Goal: Information Seeking & Learning: Learn about a topic

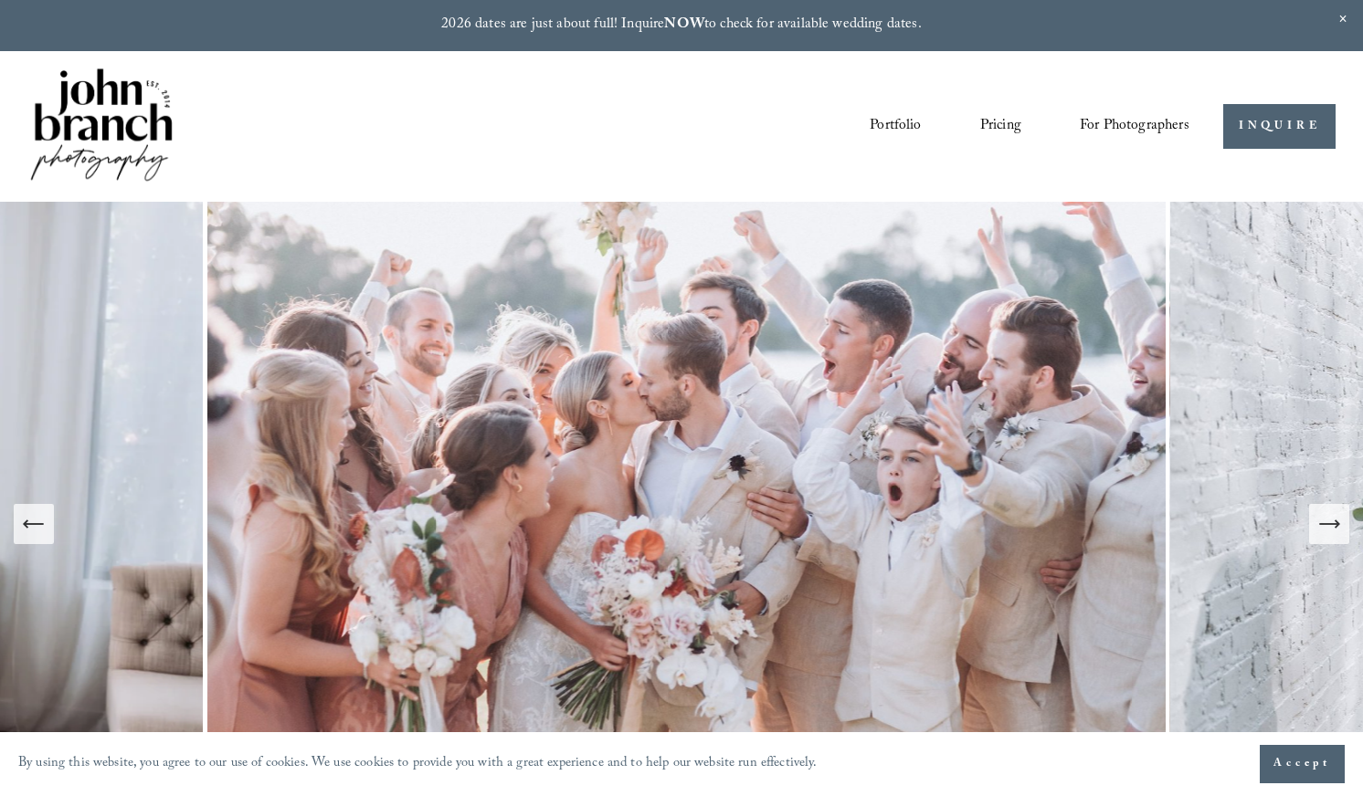
click at [0, 0] on span "Presets" at bounding box center [0, 0] width 0 height 0
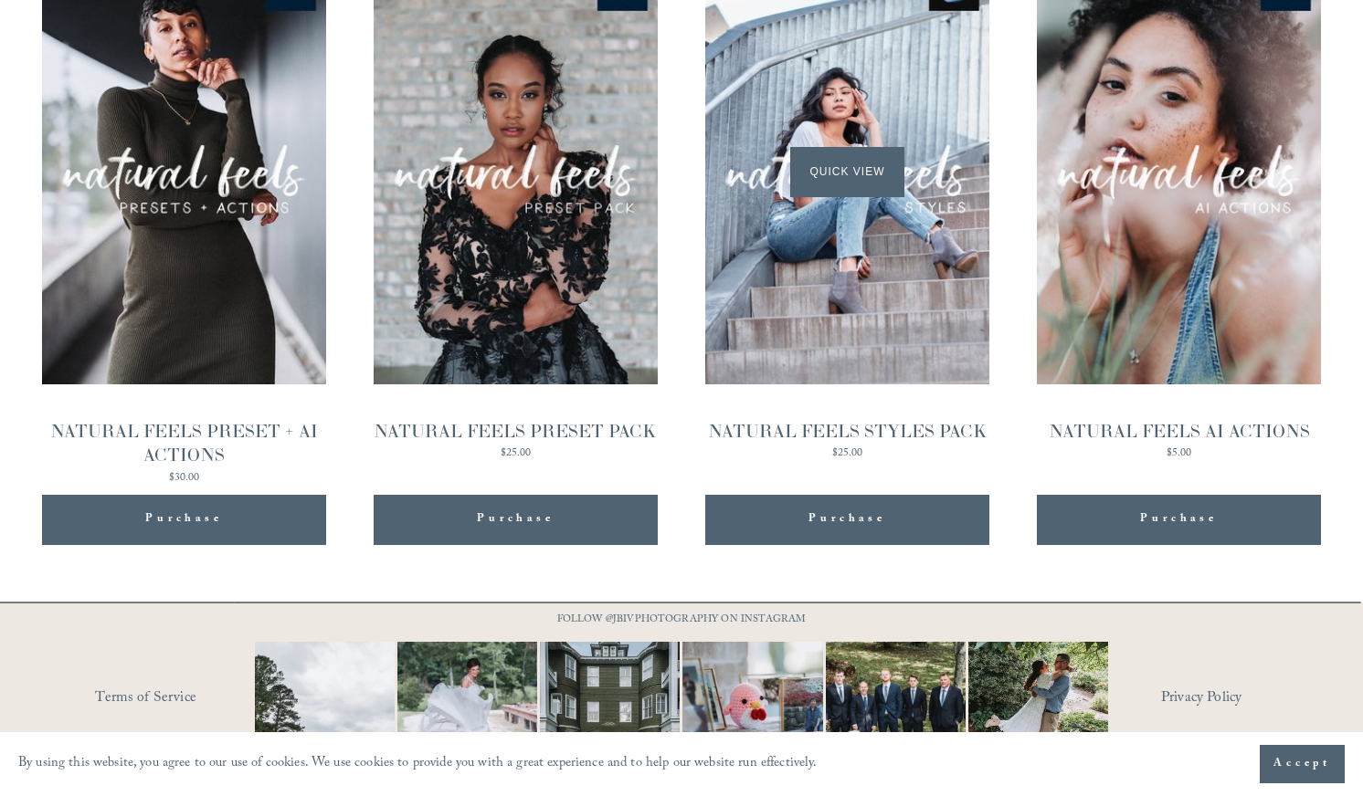
scroll to position [1826, 0]
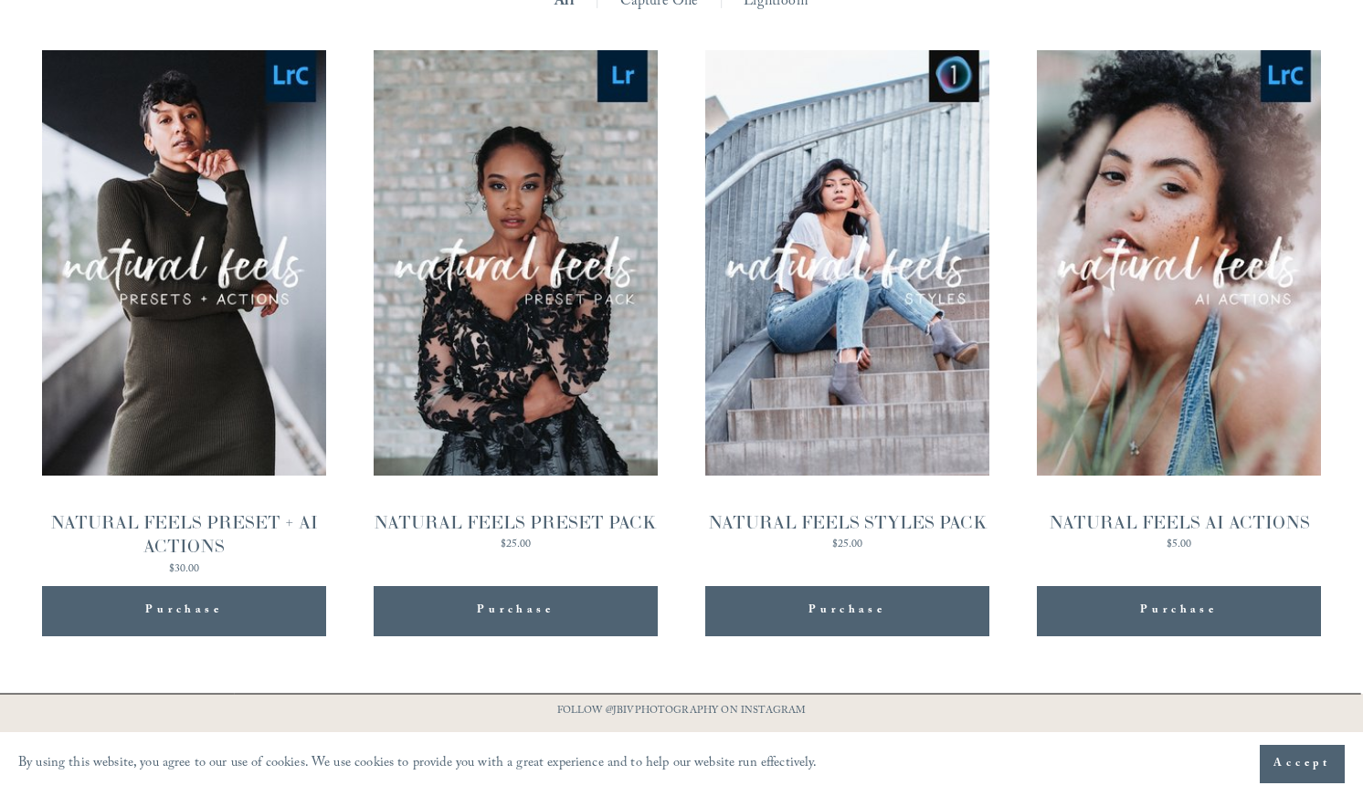
click at [253, 510] on div "NATURAL FEELS PRESET + AI ACTIONS" at bounding box center [184, 534] width 284 height 49
click at [939, 510] on div "NATURAL FEELS STYLES PACK" at bounding box center [847, 522] width 279 height 25
click at [511, 510] on div "NATURAL FEELS PRESET PACK" at bounding box center [515, 522] width 283 height 25
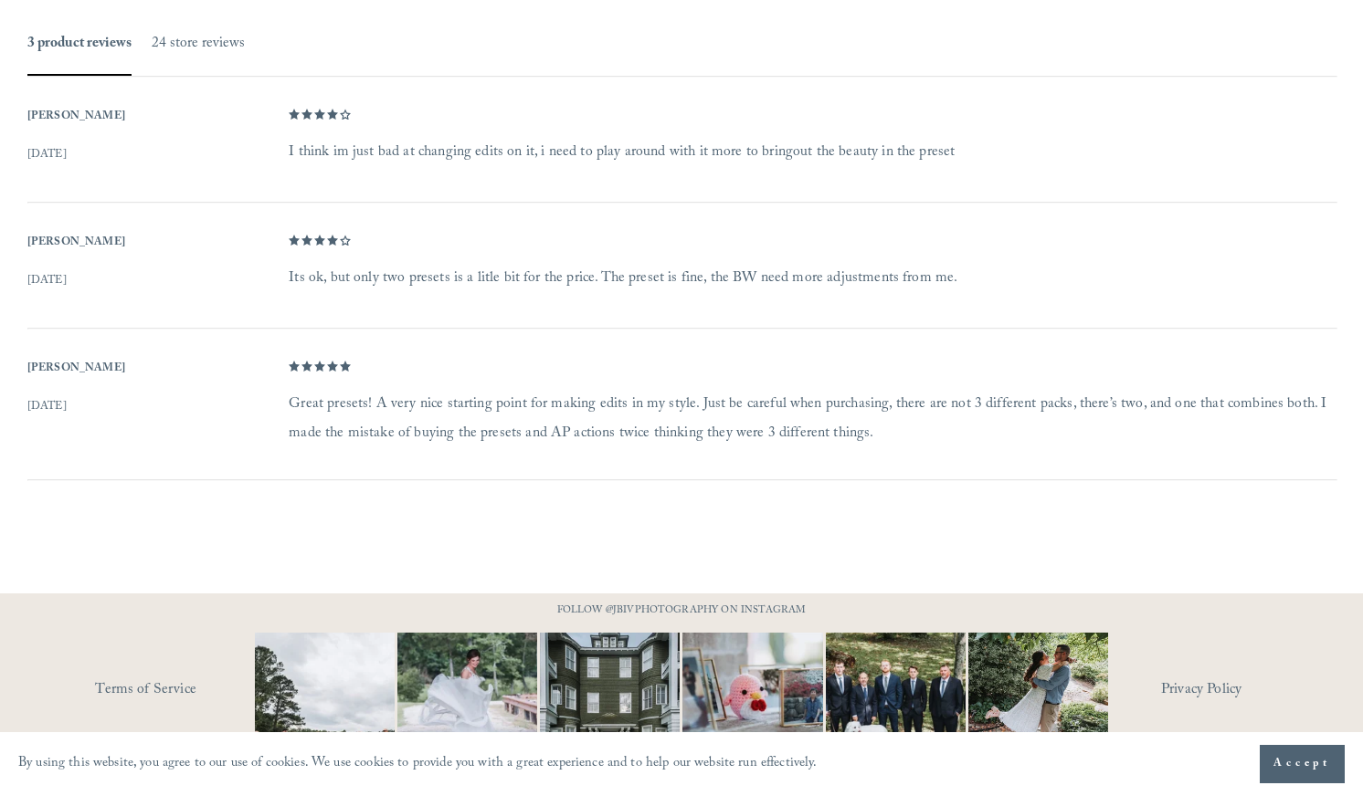
scroll to position [1190, 0]
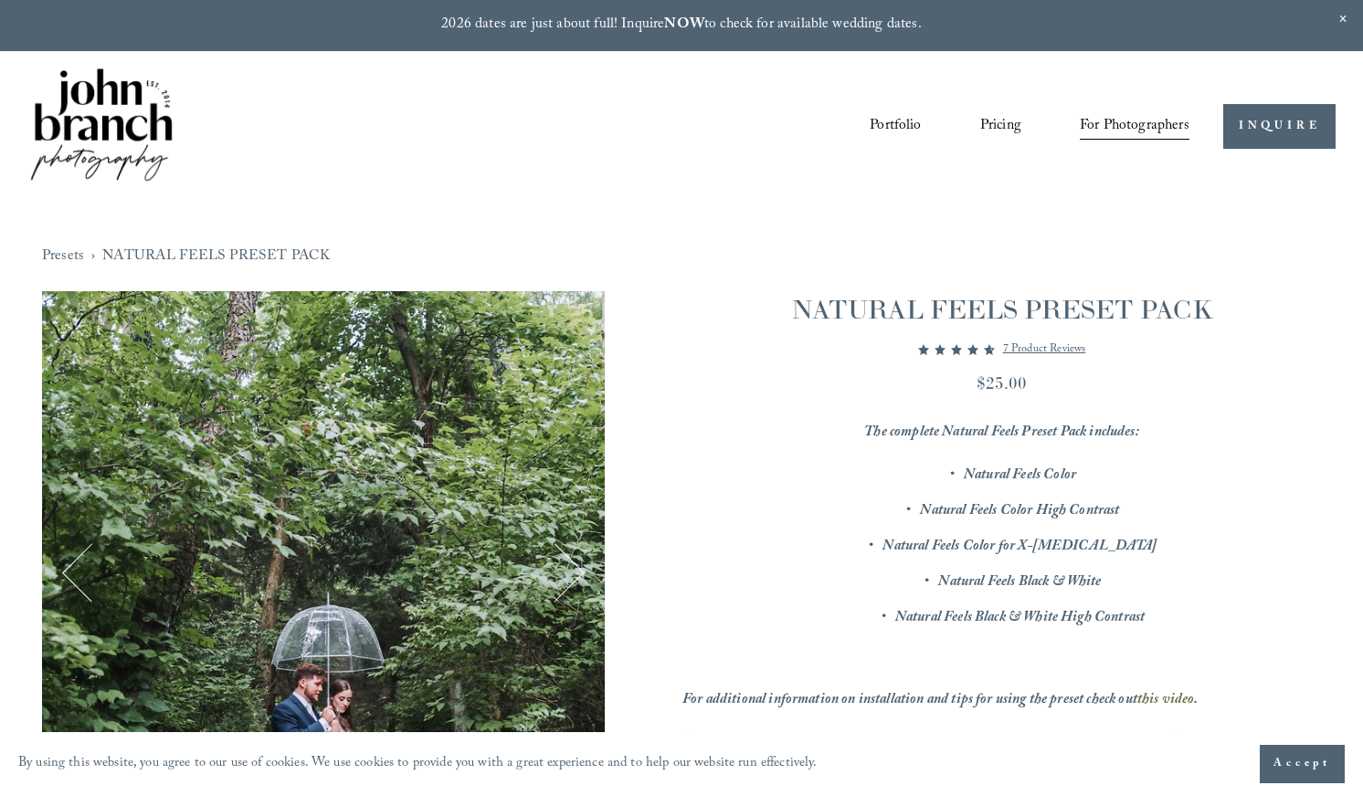
click at [0, 0] on link "Blog" at bounding box center [0, 0] width 0 height 0
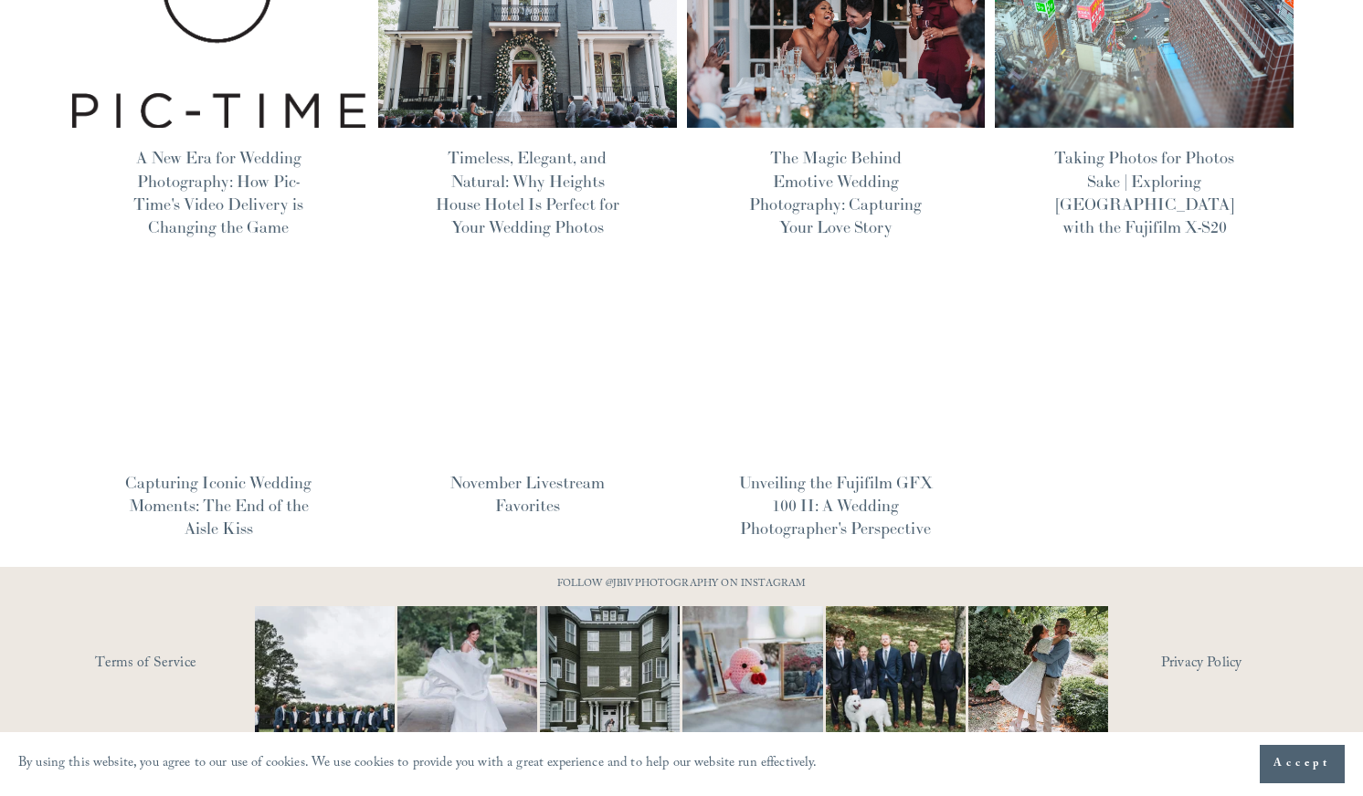
scroll to position [971, 0]
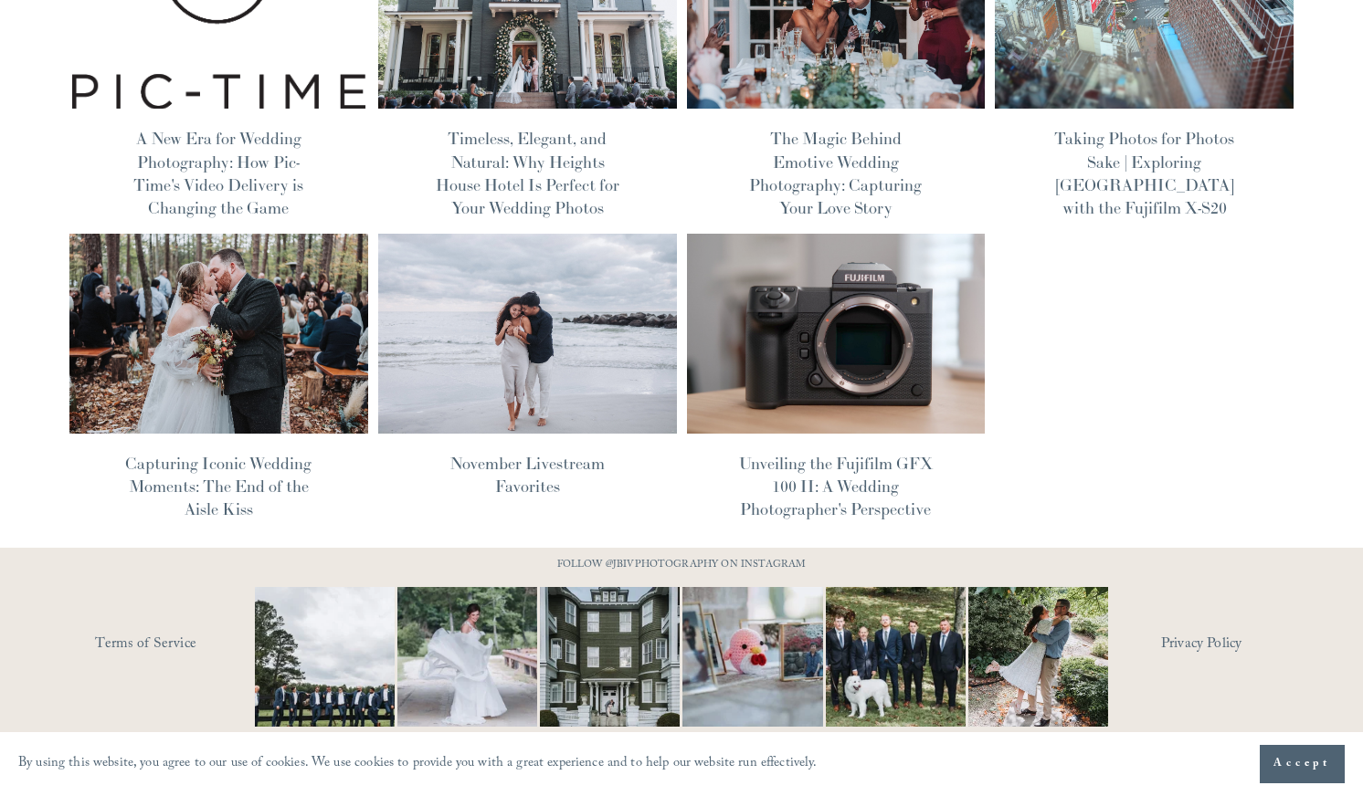
click at [885, 487] on link "Unveiling the Fujifilm GFX 100 II: A Wedding Photographer's Perspective" at bounding box center [836, 486] width 194 height 67
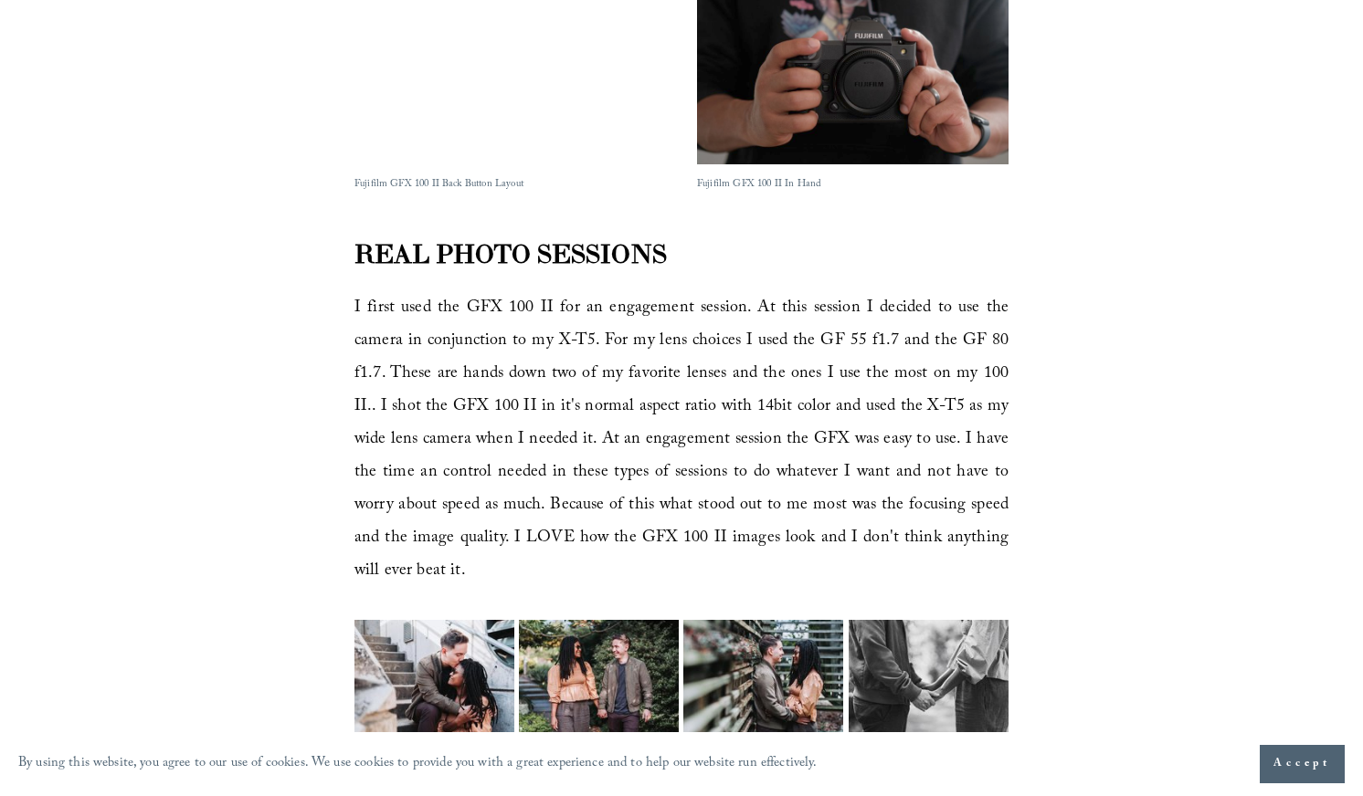
scroll to position [1918, 0]
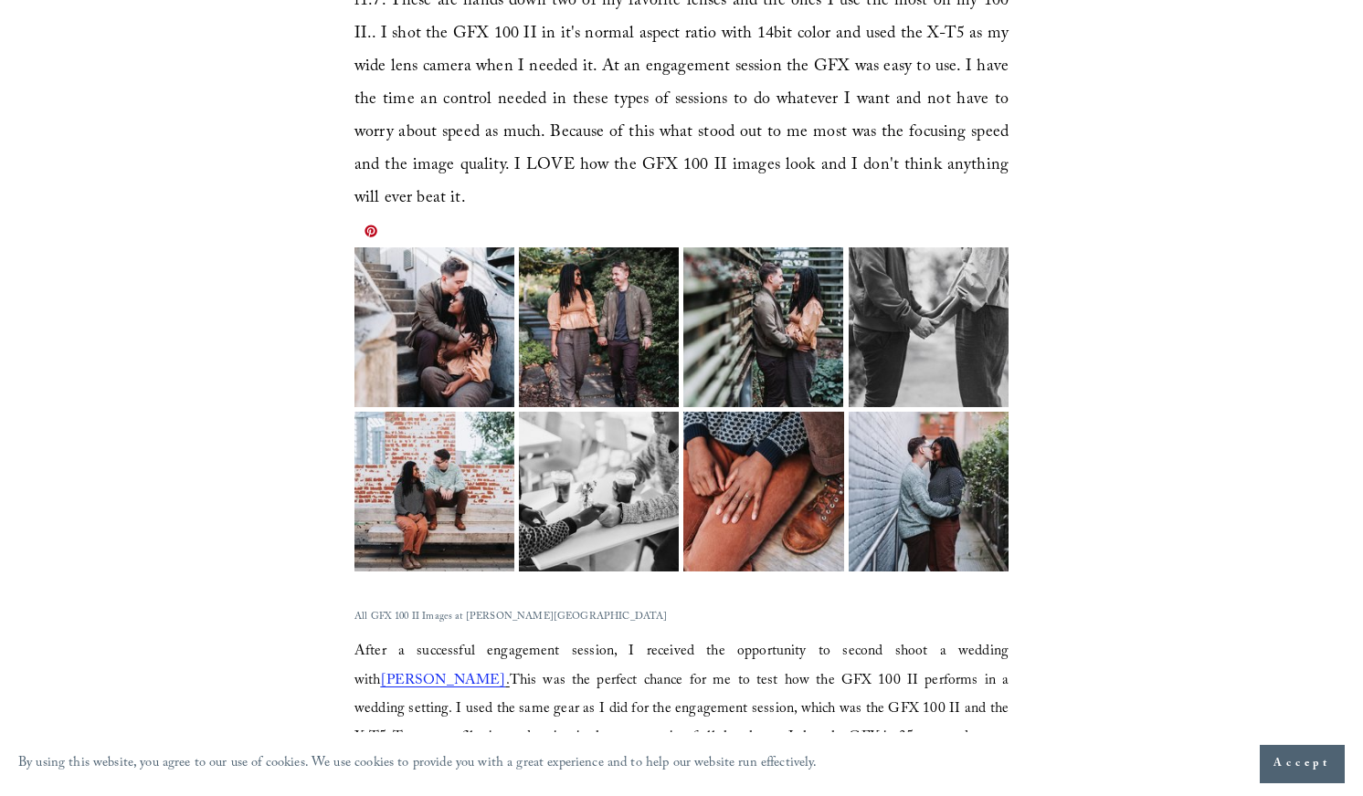
click at [457, 272] on img at bounding box center [433, 327] width 239 height 160
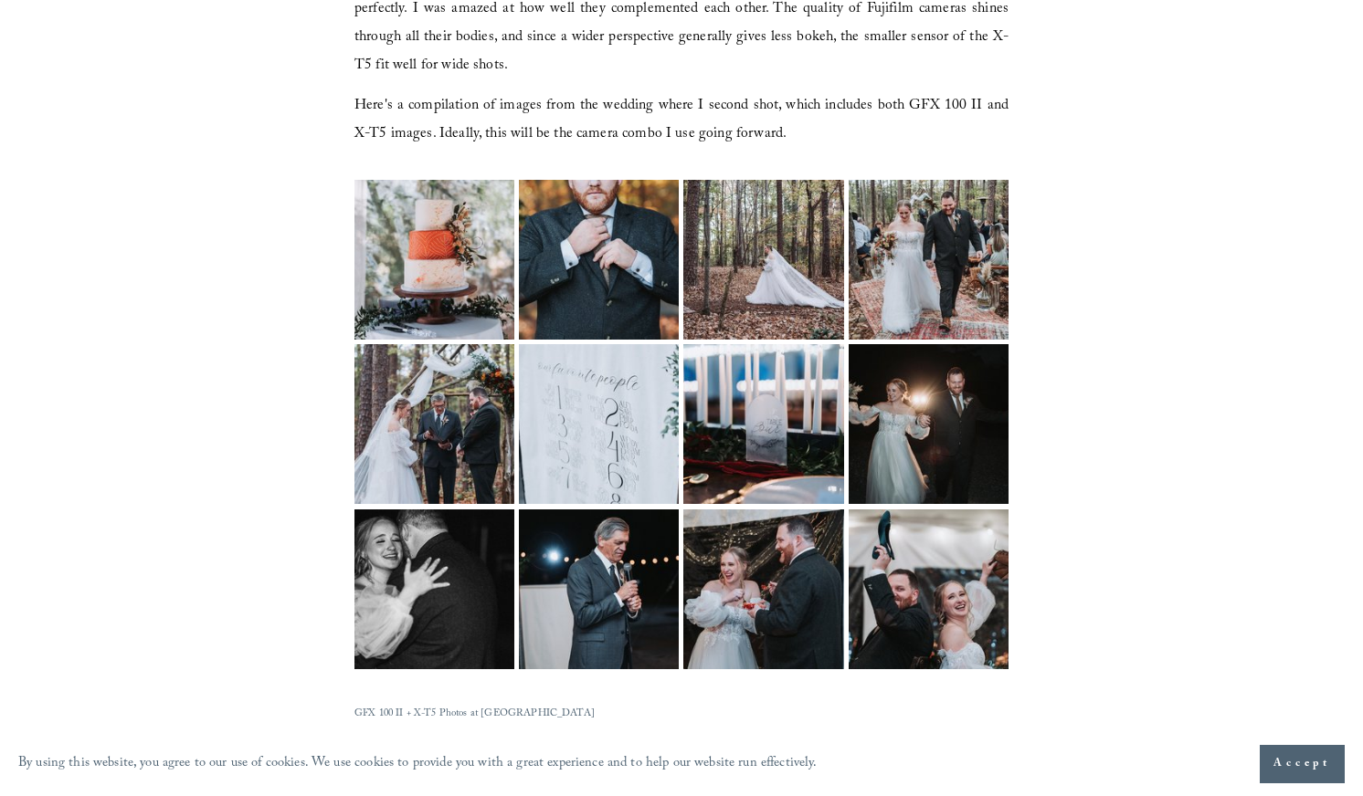
scroll to position [2831, 0]
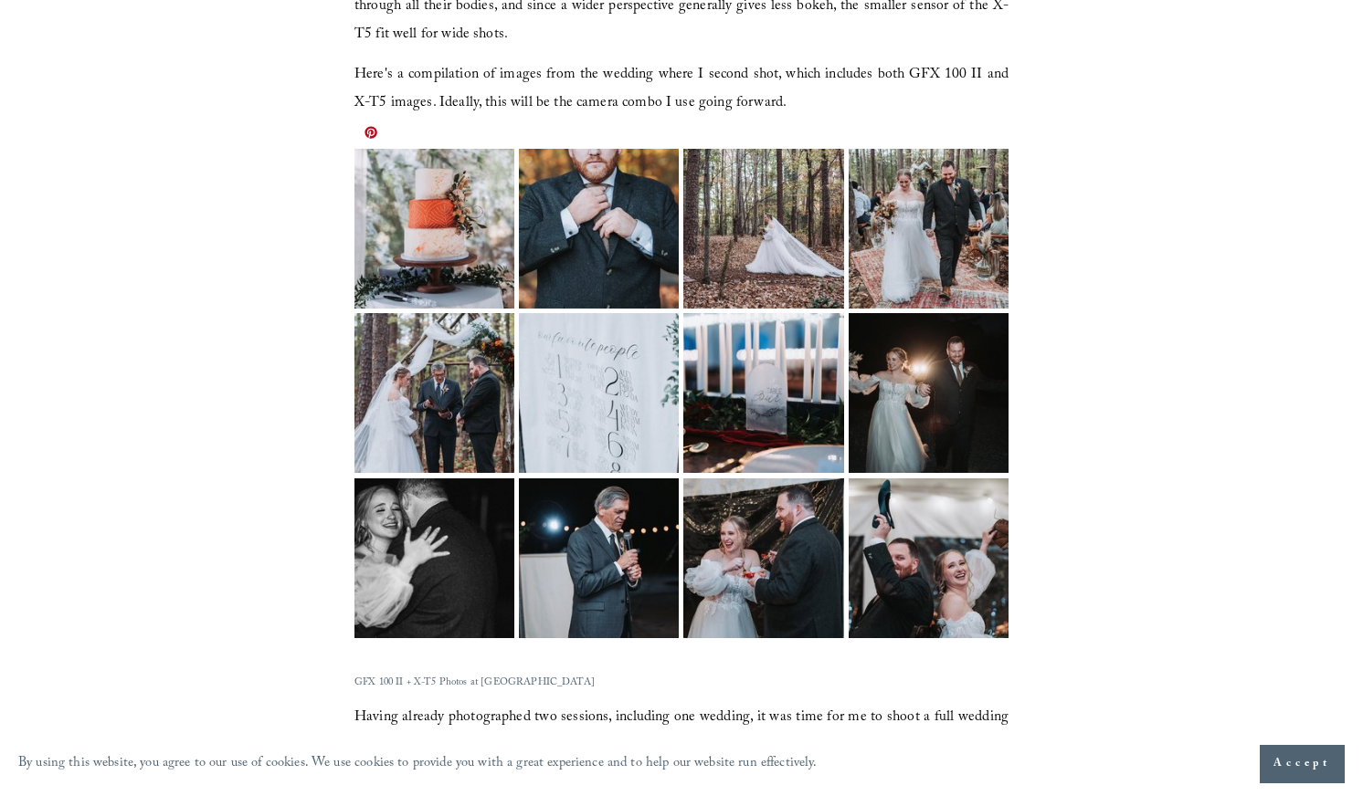
click at [426, 190] on img at bounding box center [433, 229] width 239 height 160
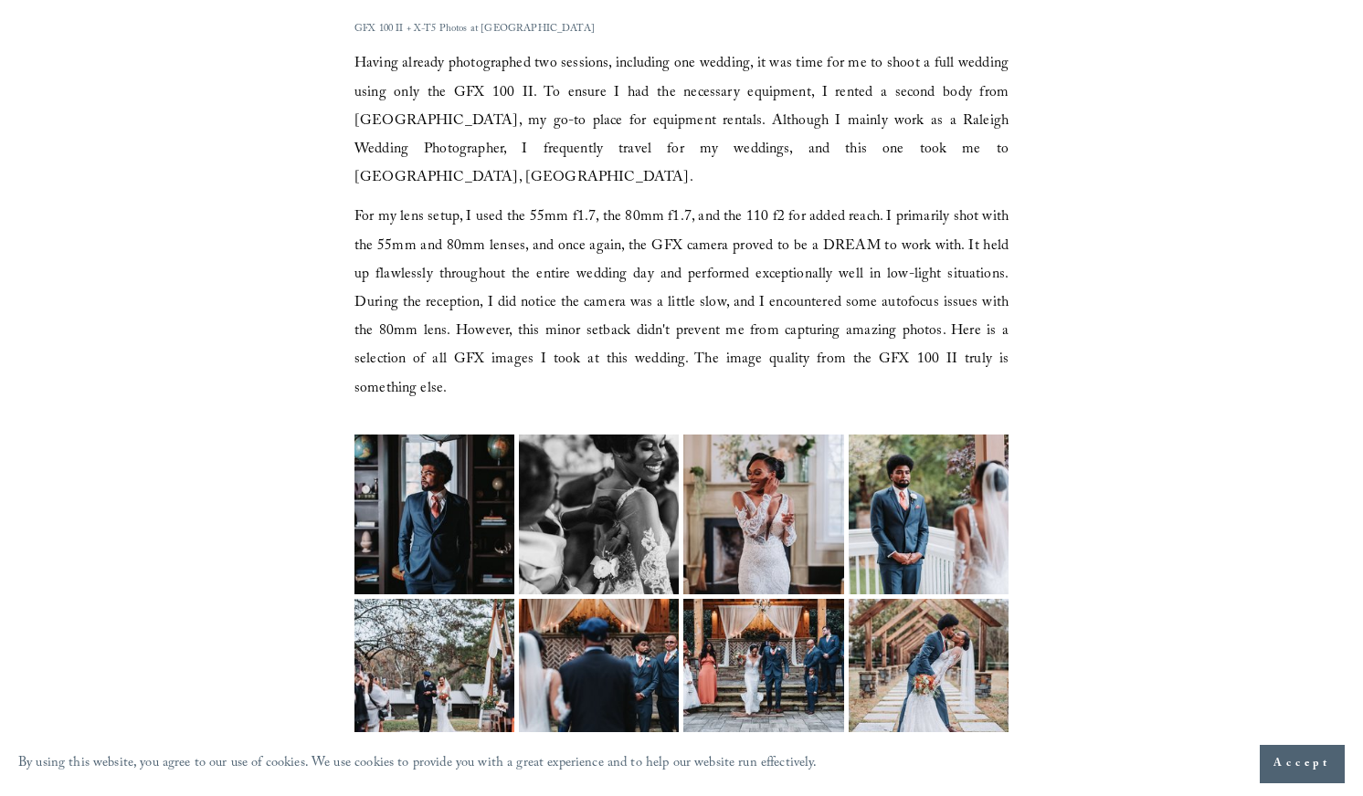
scroll to position [3470, 0]
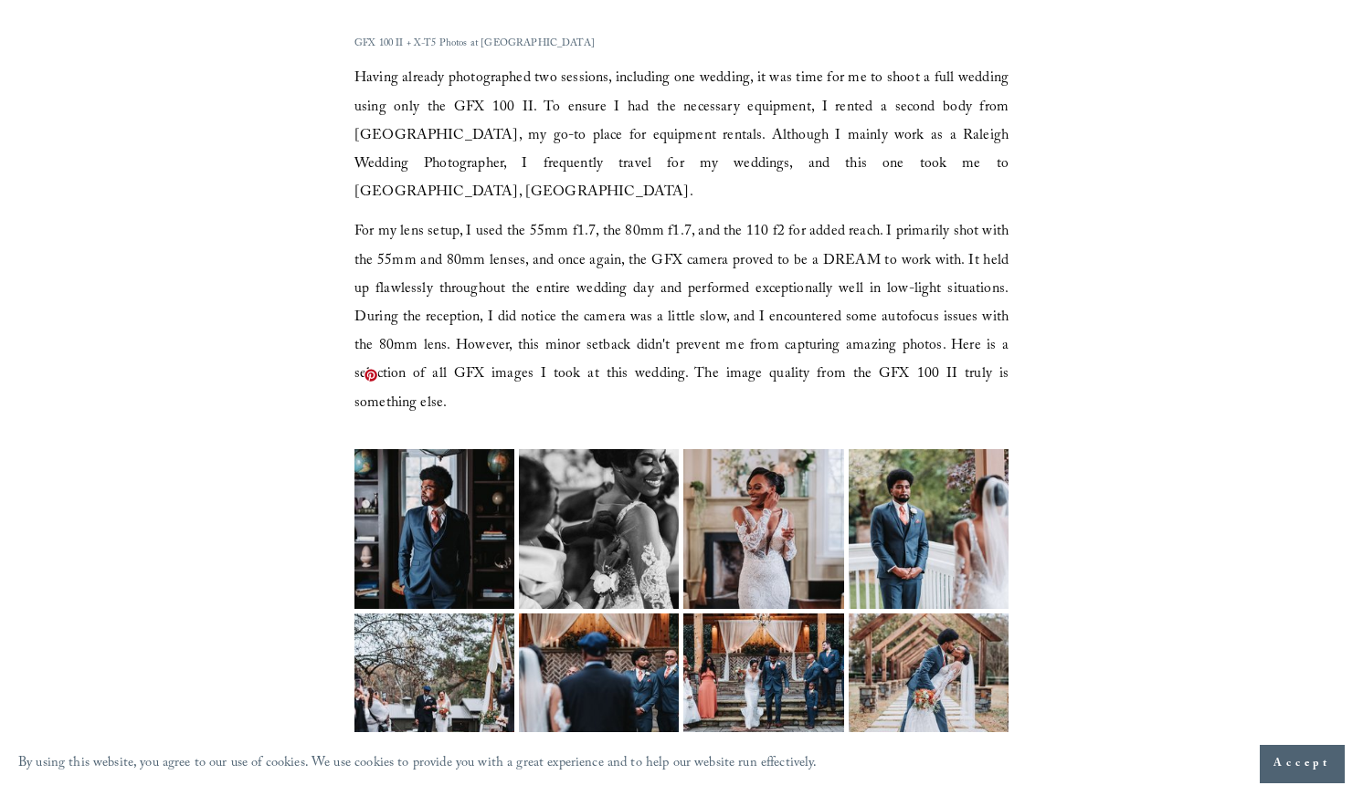
click at [426, 449] on img at bounding box center [434, 529] width 213 height 160
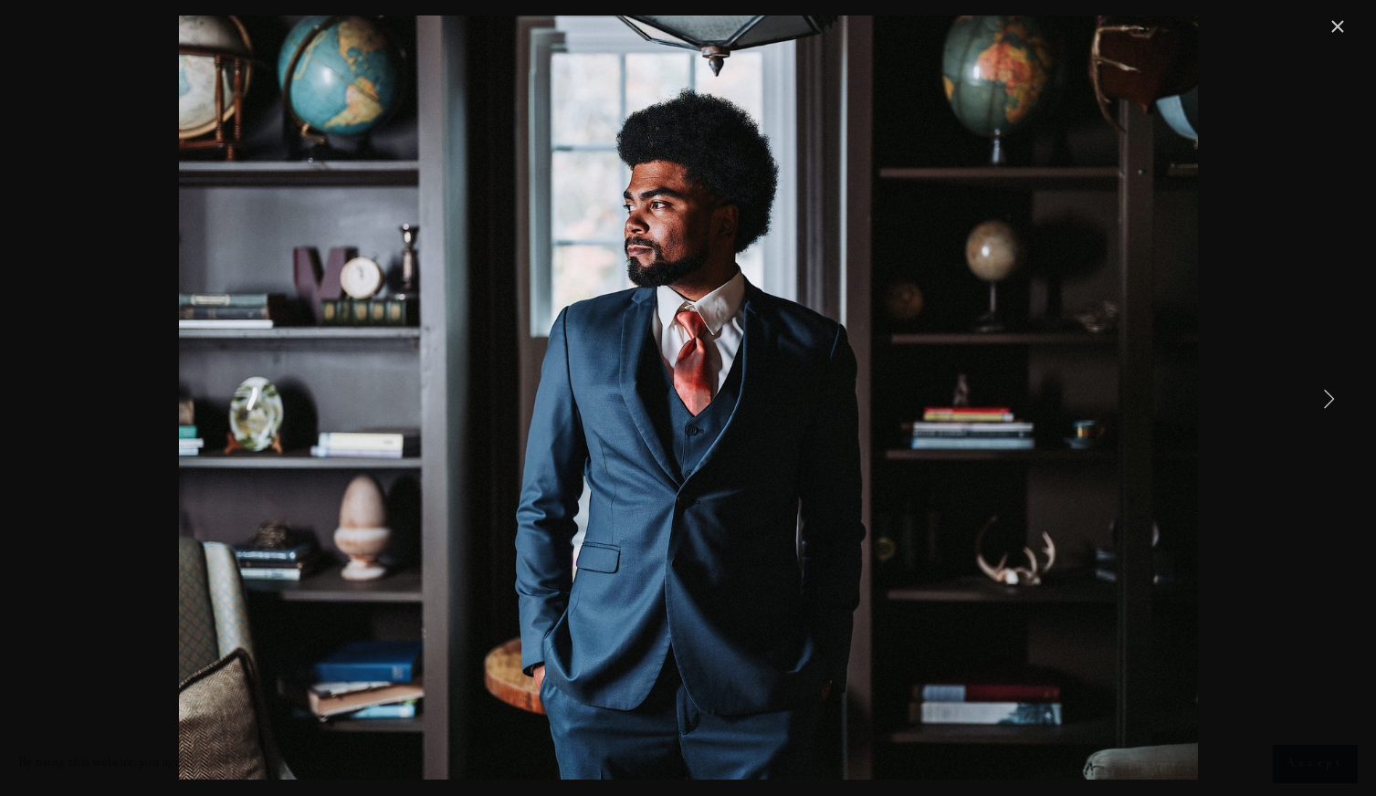
click at [1326, 398] on link "Next Item" at bounding box center [1329, 398] width 40 height 40
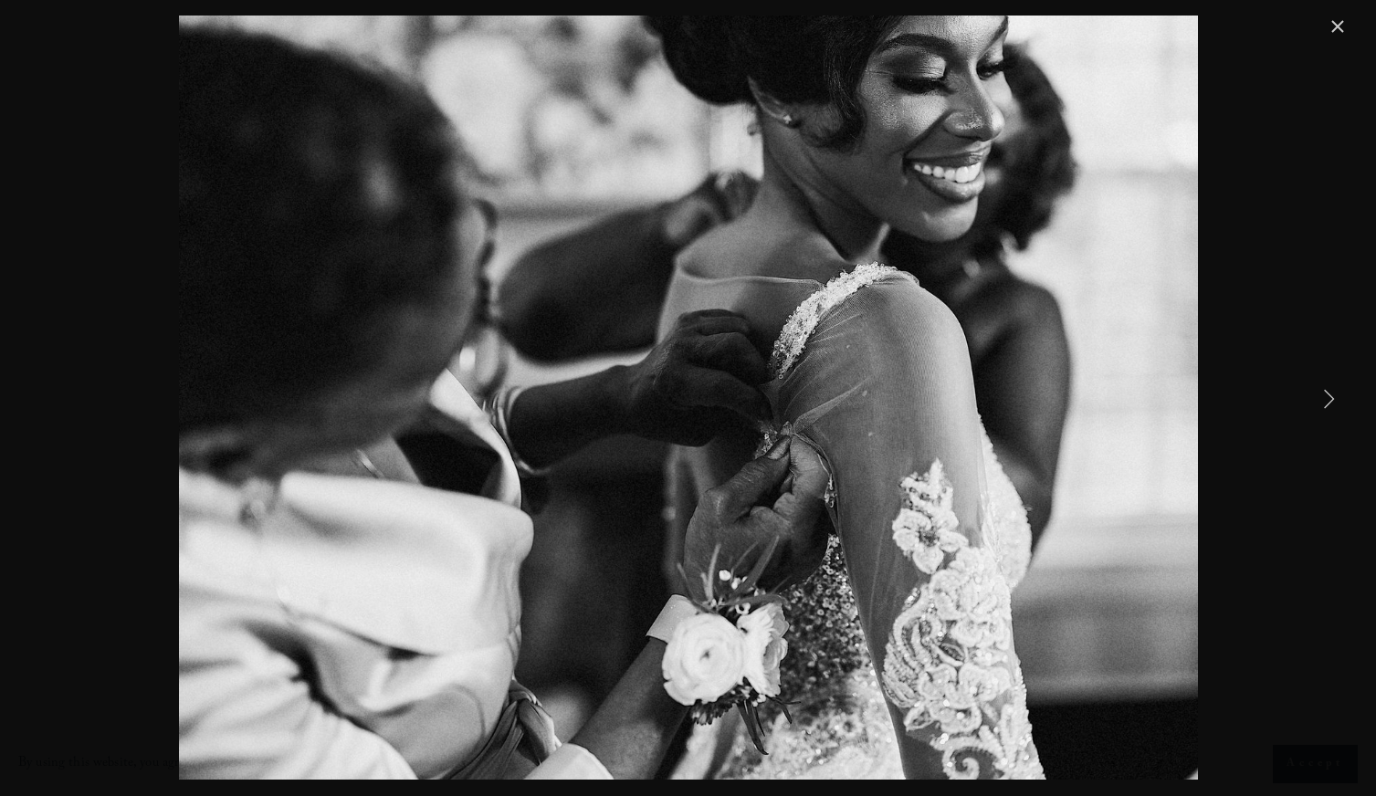
click at [1326, 398] on link "Next Item" at bounding box center [1329, 398] width 40 height 40
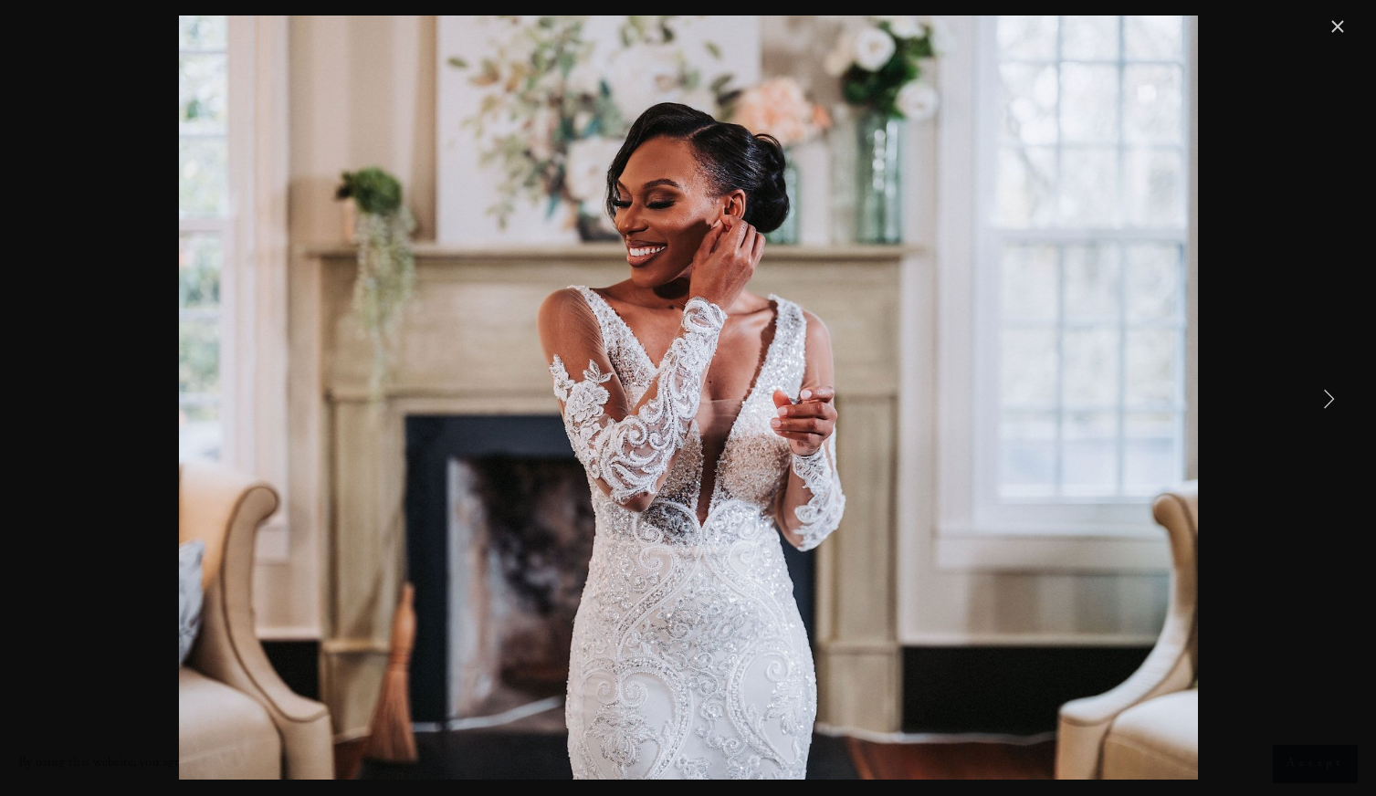
click at [1326, 398] on link "Next Item" at bounding box center [1329, 398] width 40 height 40
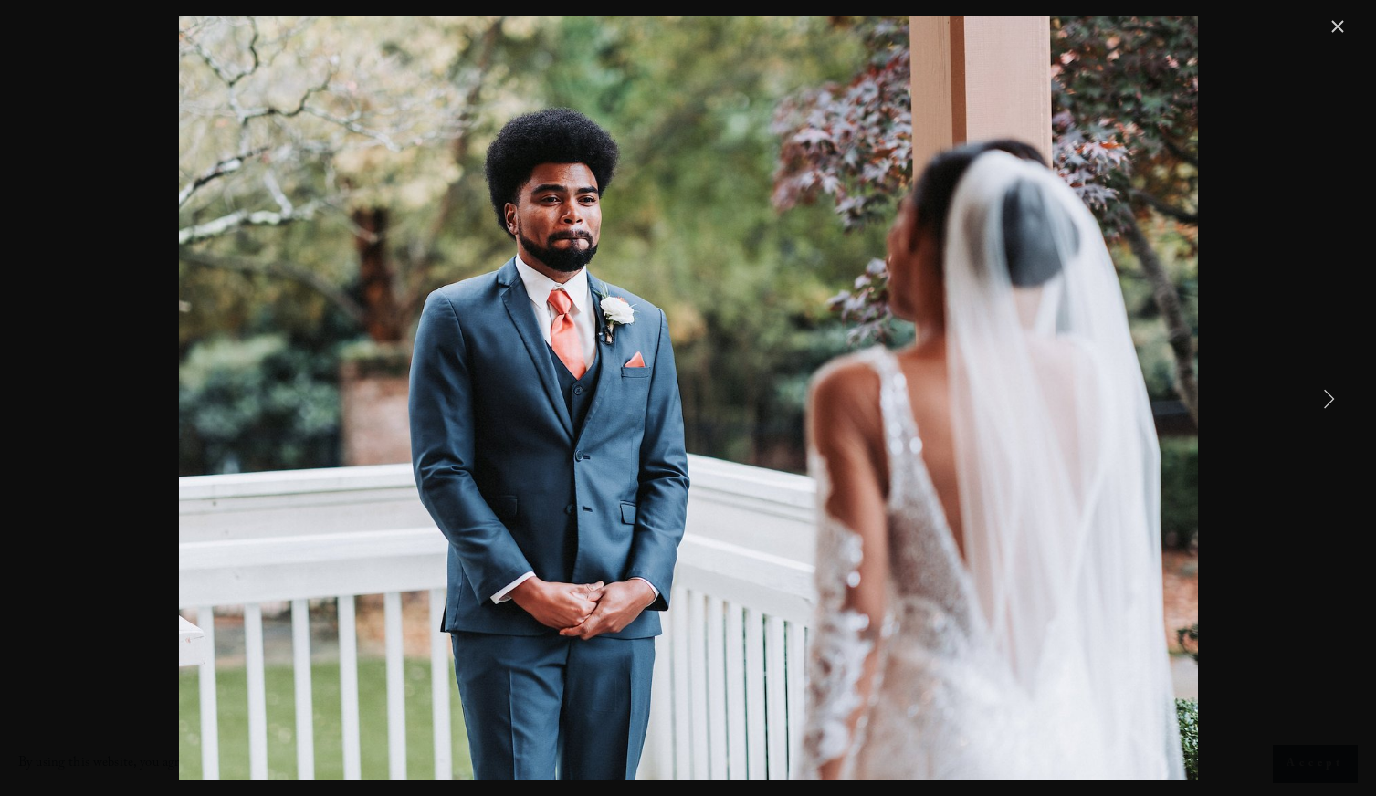
click at [1326, 398] on link "Next Item" at bounding box center [1329, 398] width 40 height 40
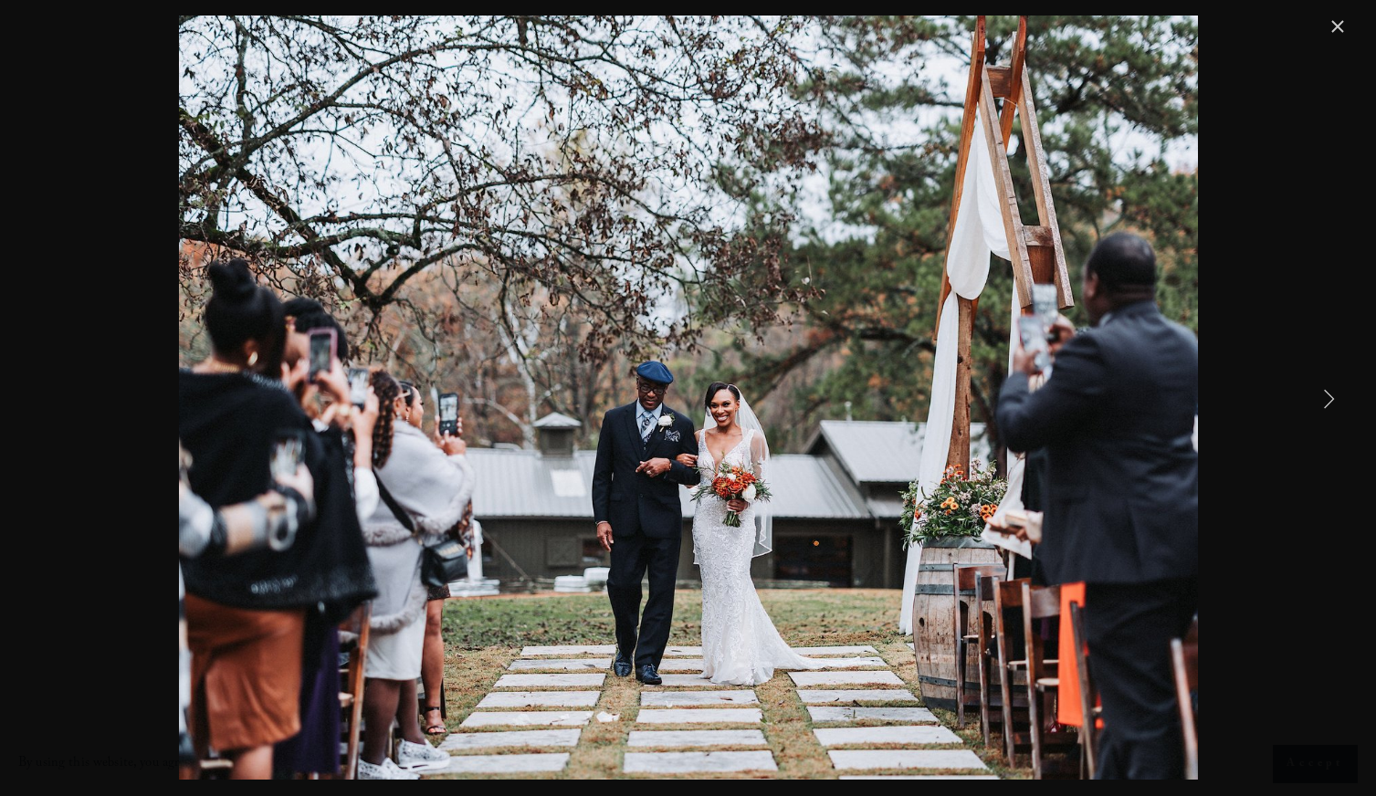
click at [1326, 398] on link "Next Item" at bounding box center [1329, 398] width 40 height 40
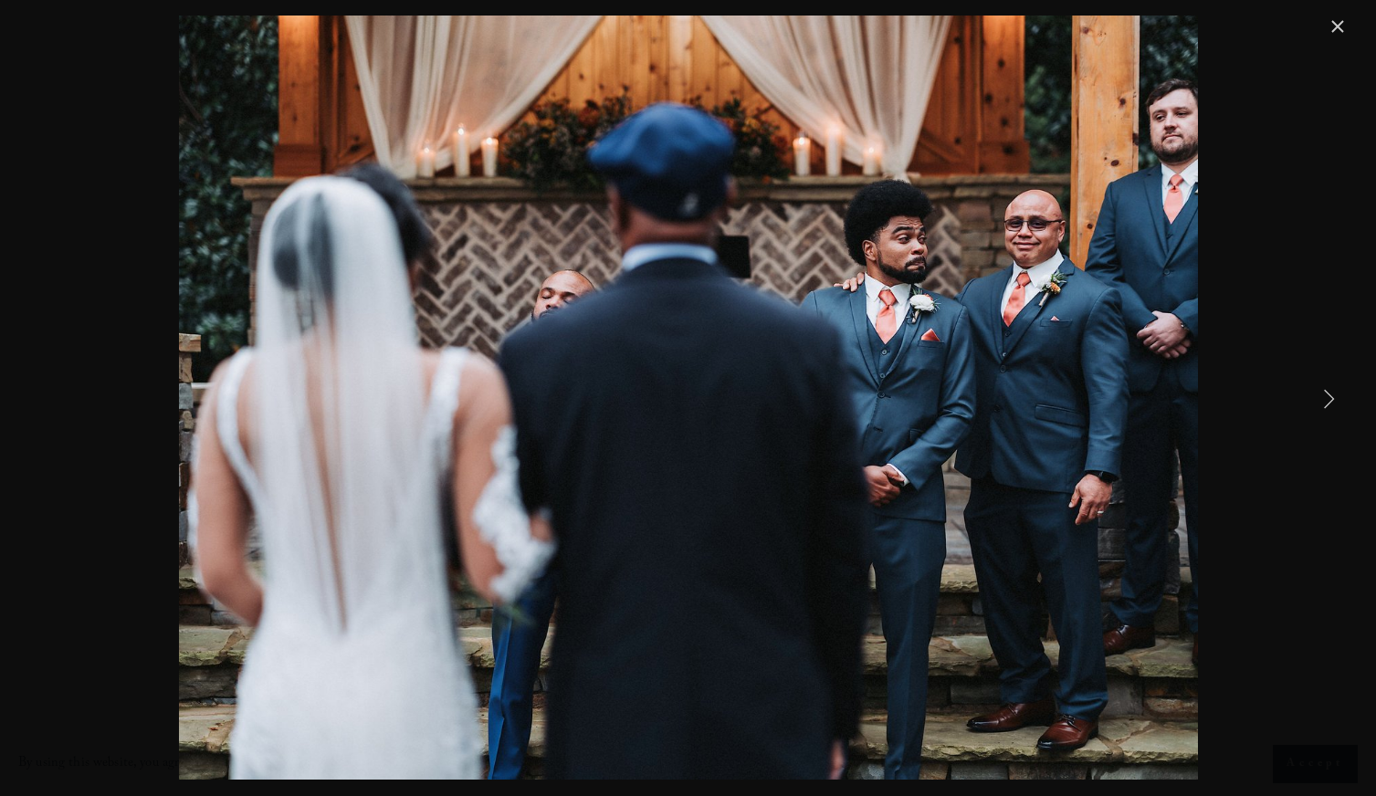
click at [1326, 398] on link "Next Item" at bounding box center [1329, 398] width 40 height 40
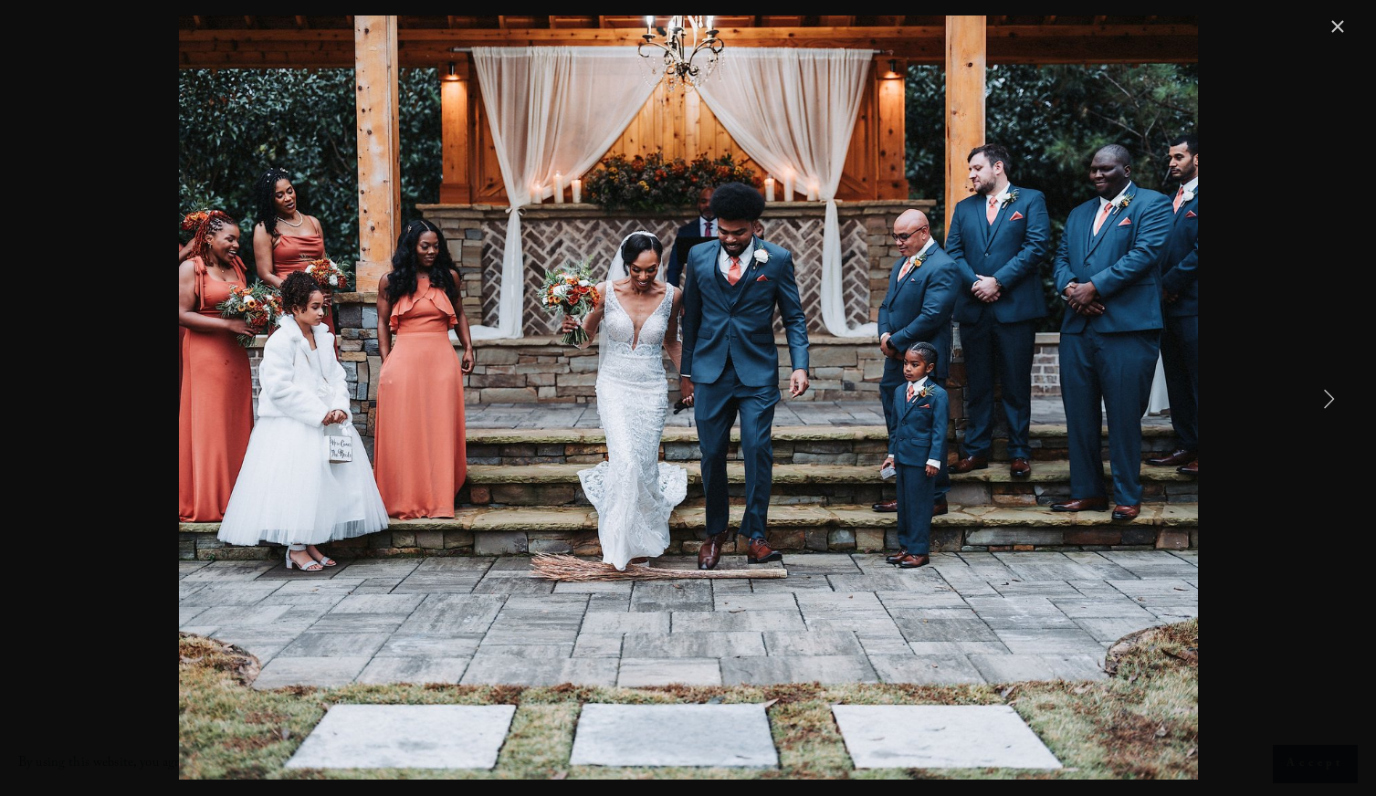
click at [1326, 398] on link "Next Item" at bounding box center [1329, 398] width 40 height 40
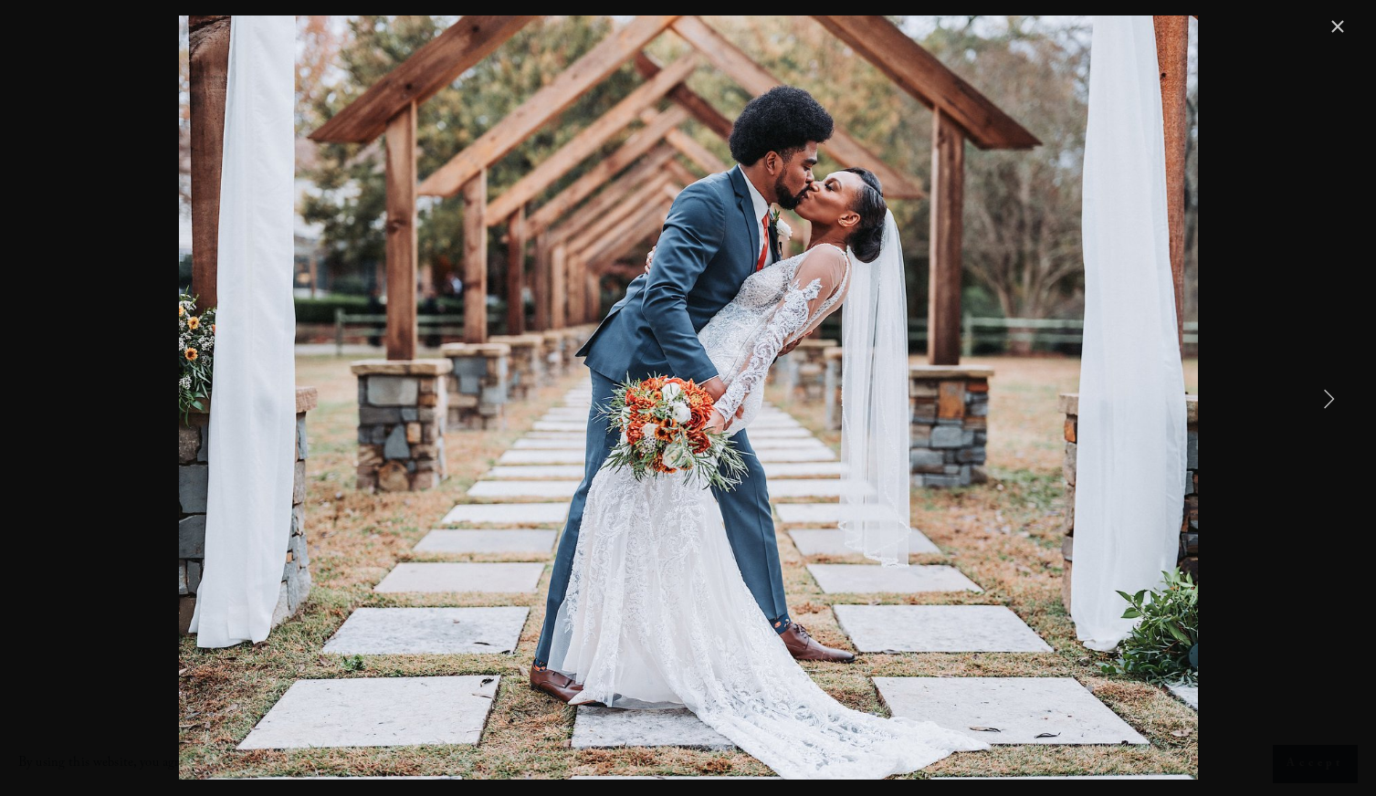
click at [1326, 398] on link "Next Item" at bounding box center [1329, 398] width 40 height 40
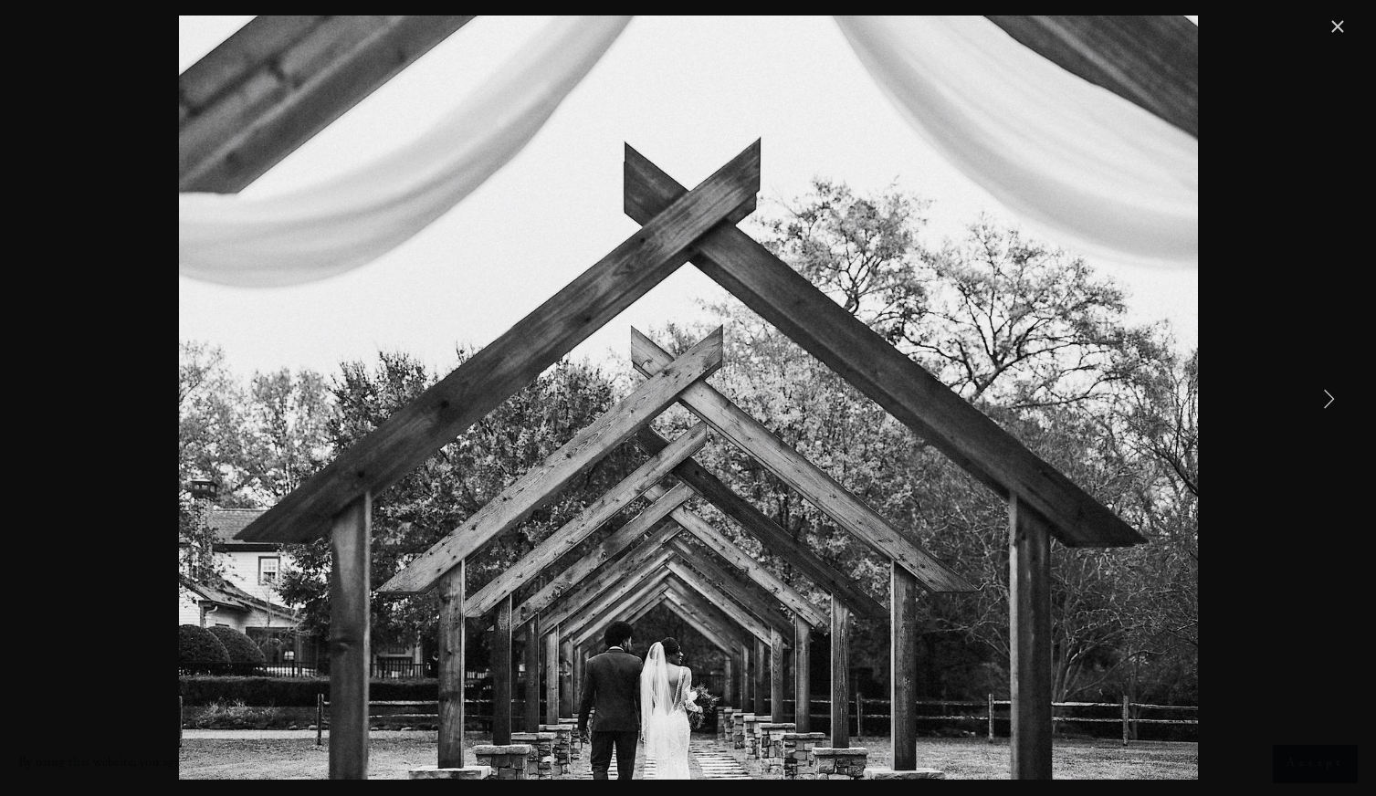
click at [1326, 398] on link "Next Item" at bounding box center [1329, 398] width 40 height 40
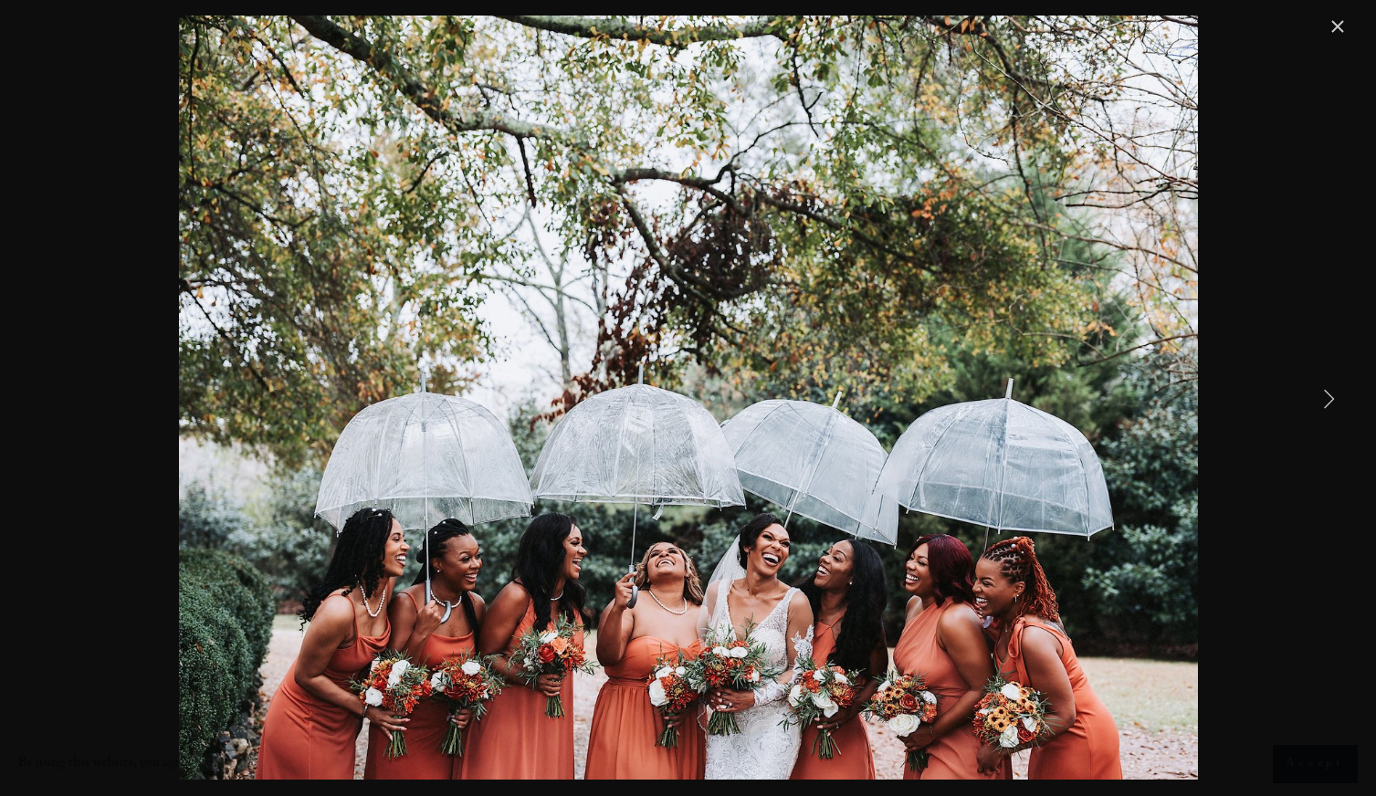
click at [1331, 402] on link "Next Item" at bounding box center [1329, 398] width 40 height 40
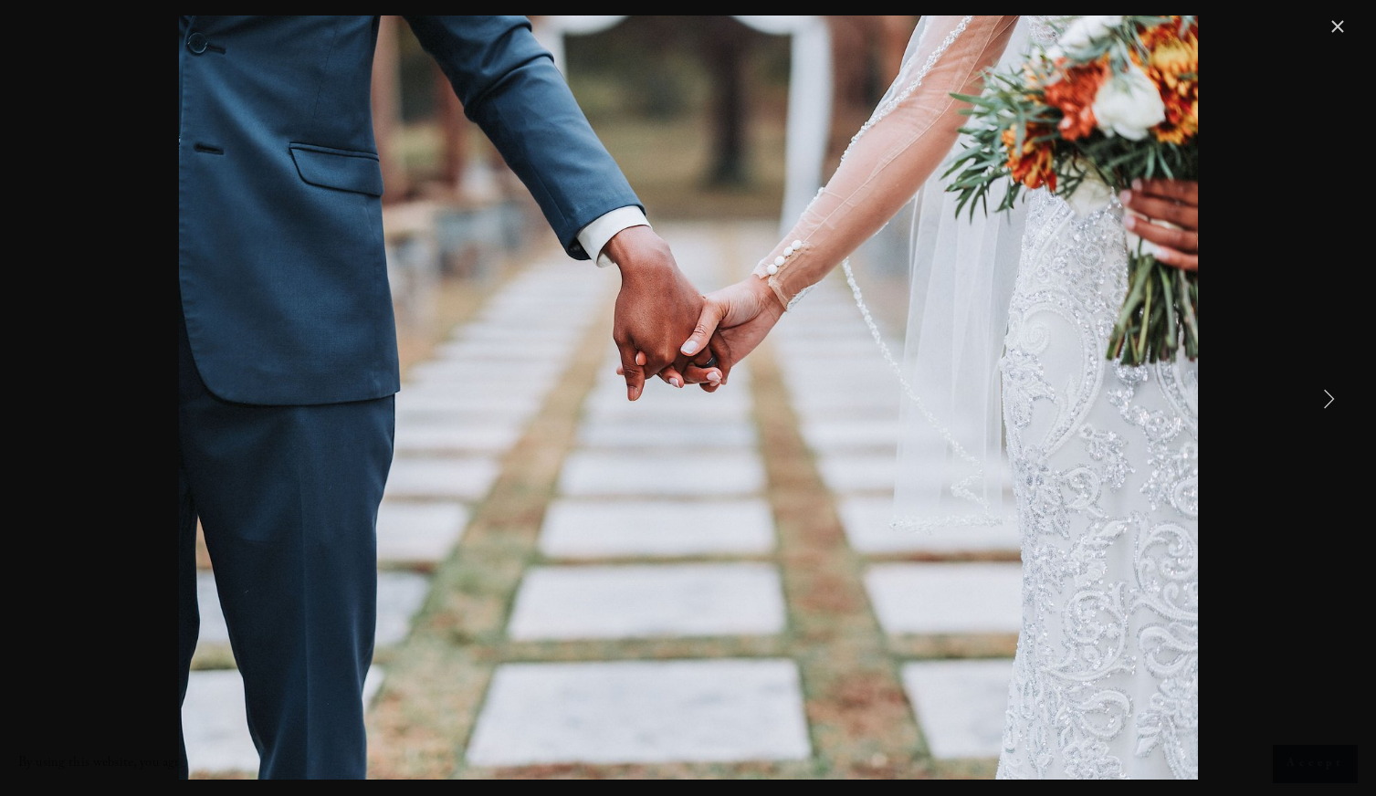
click at [1332, 398] on link "Next Item" at bounding box center [1329, 398] width 40 height 40
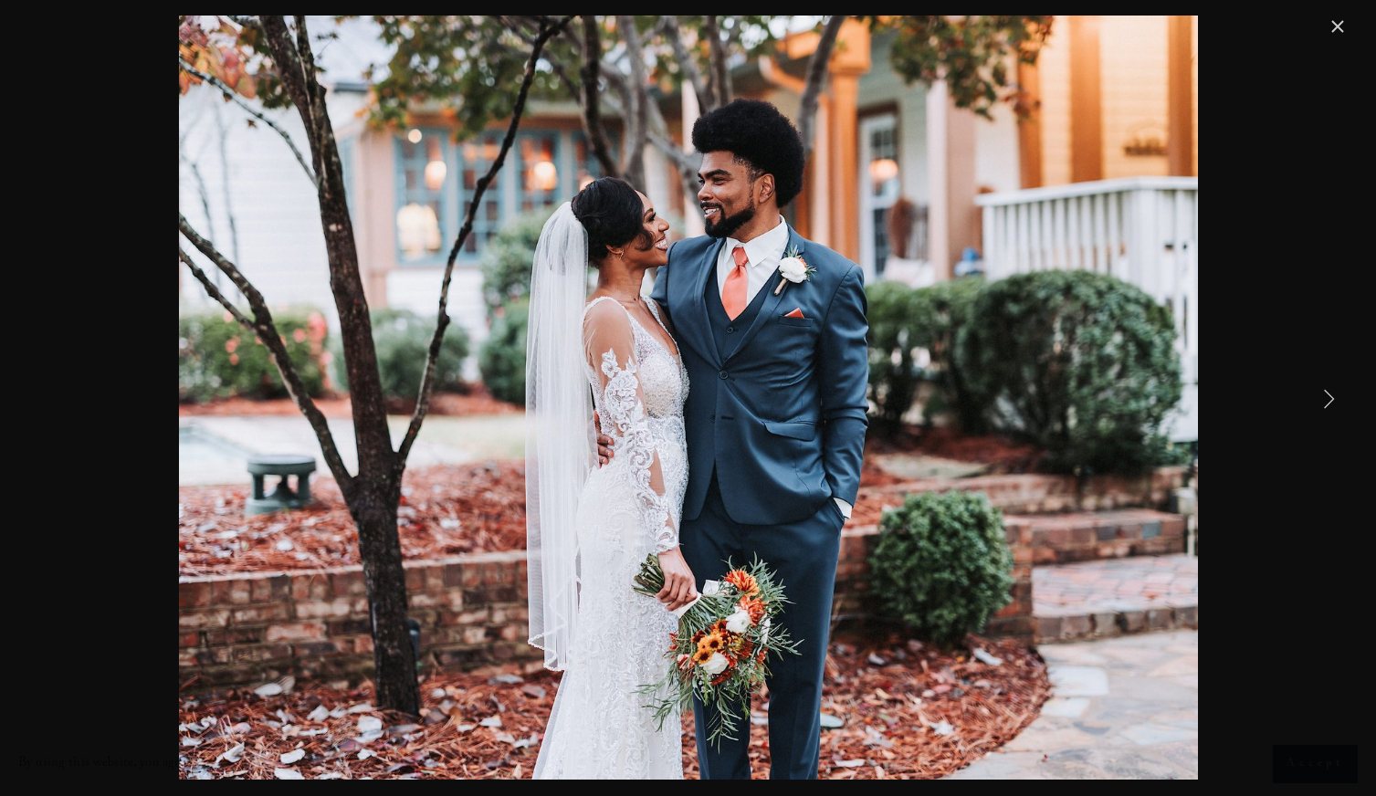
click at [1332, 397] on link "Next Item" at bounding box center [1329, 398] width 40 height 40
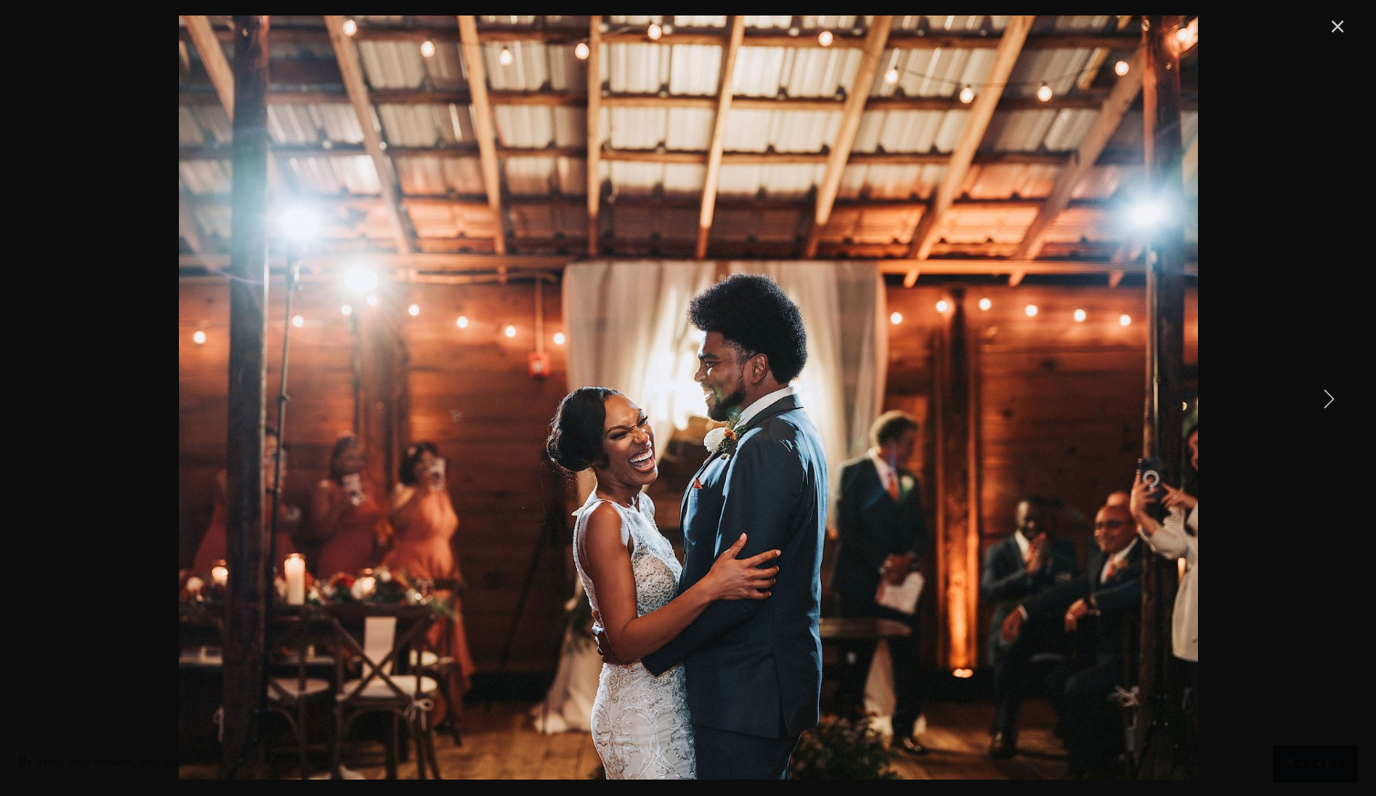
click at [1332, 395] on link "Next Item" at bounding box center [1329, 398] width 40 height 40
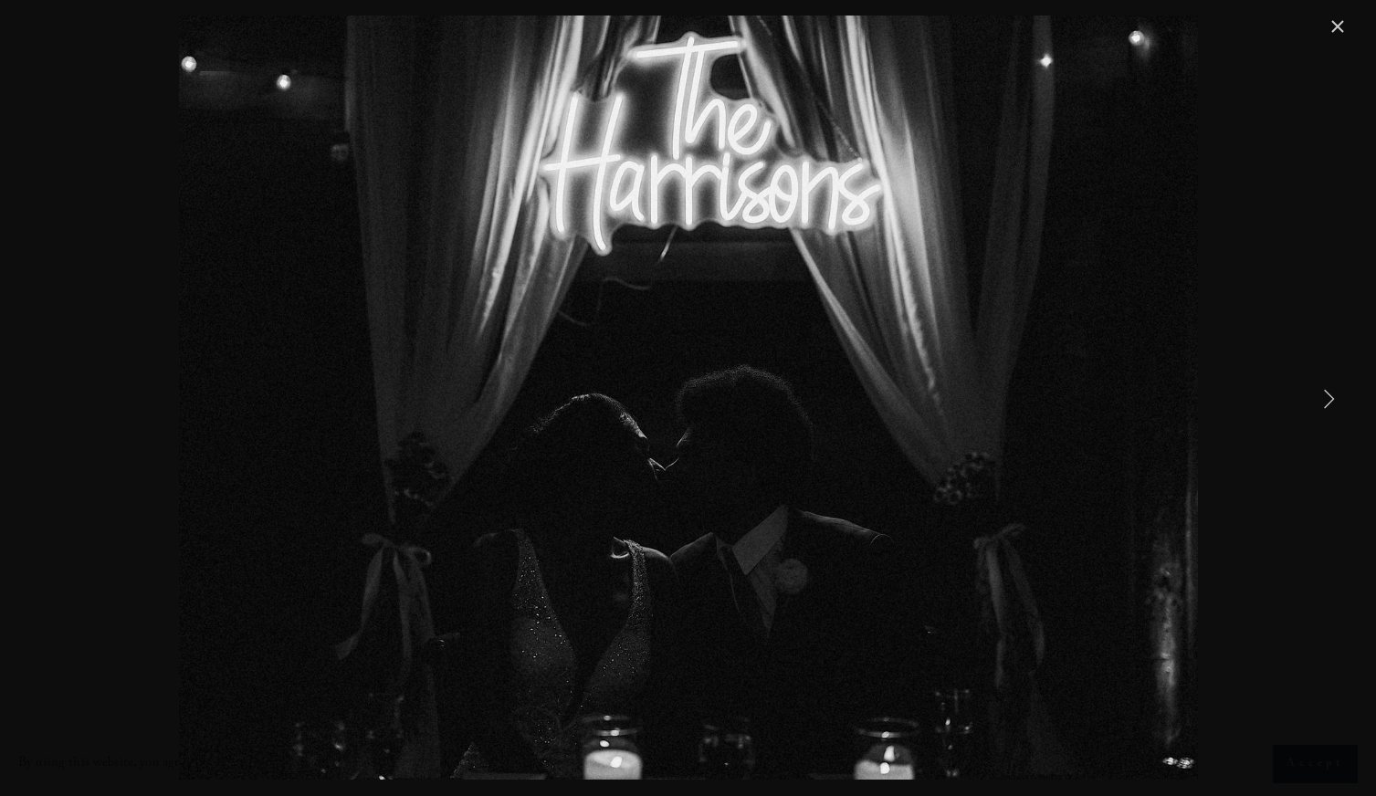
click at [1332, 395] on link "Next Item" at bounding box center [1329, 398] width 40 height 40
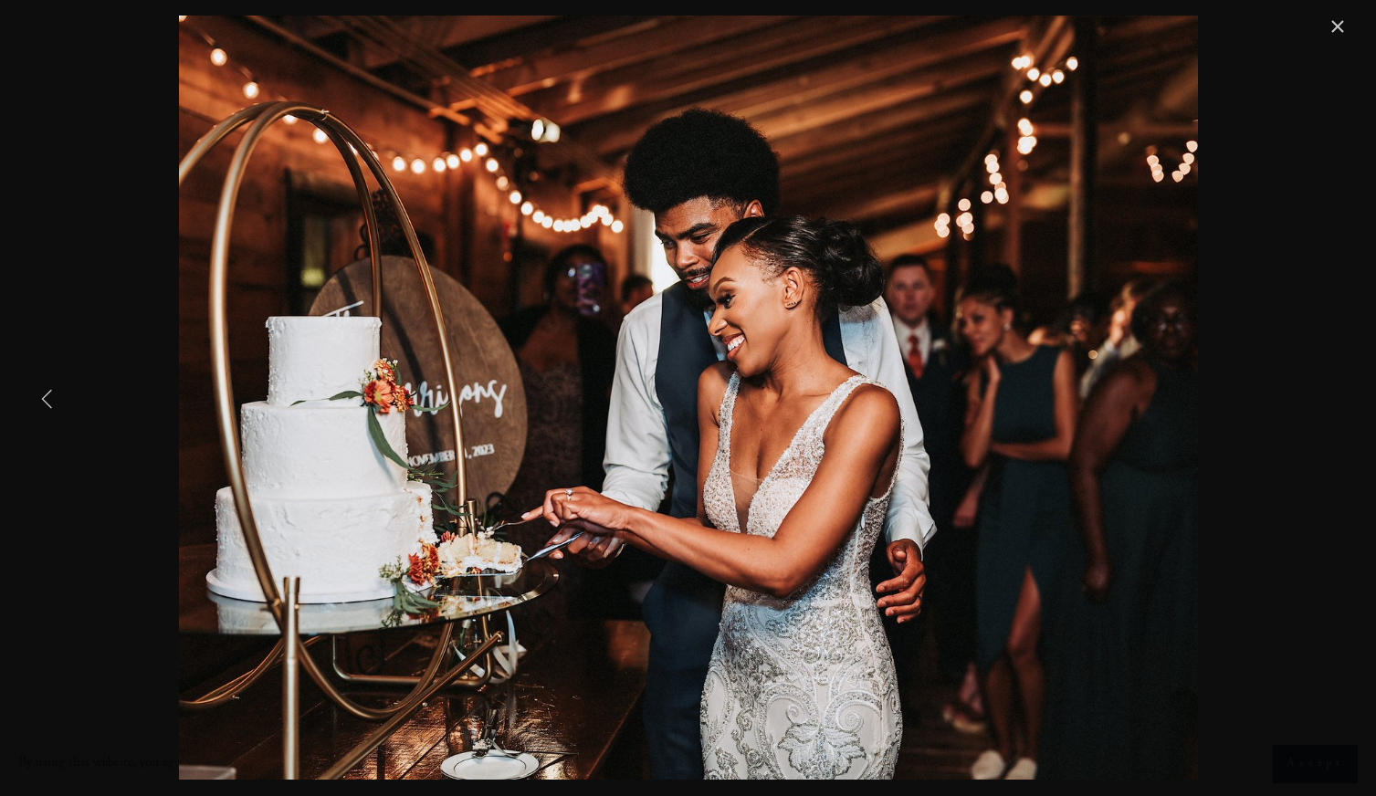
drag, startPoint x: 46, startPoint y: 413, endPoint x: 60, endPoint y: 401, distance: 18.8
click at [46, 412] on link "Previous Item" at bounding box center [47, 398] width 40 height 40
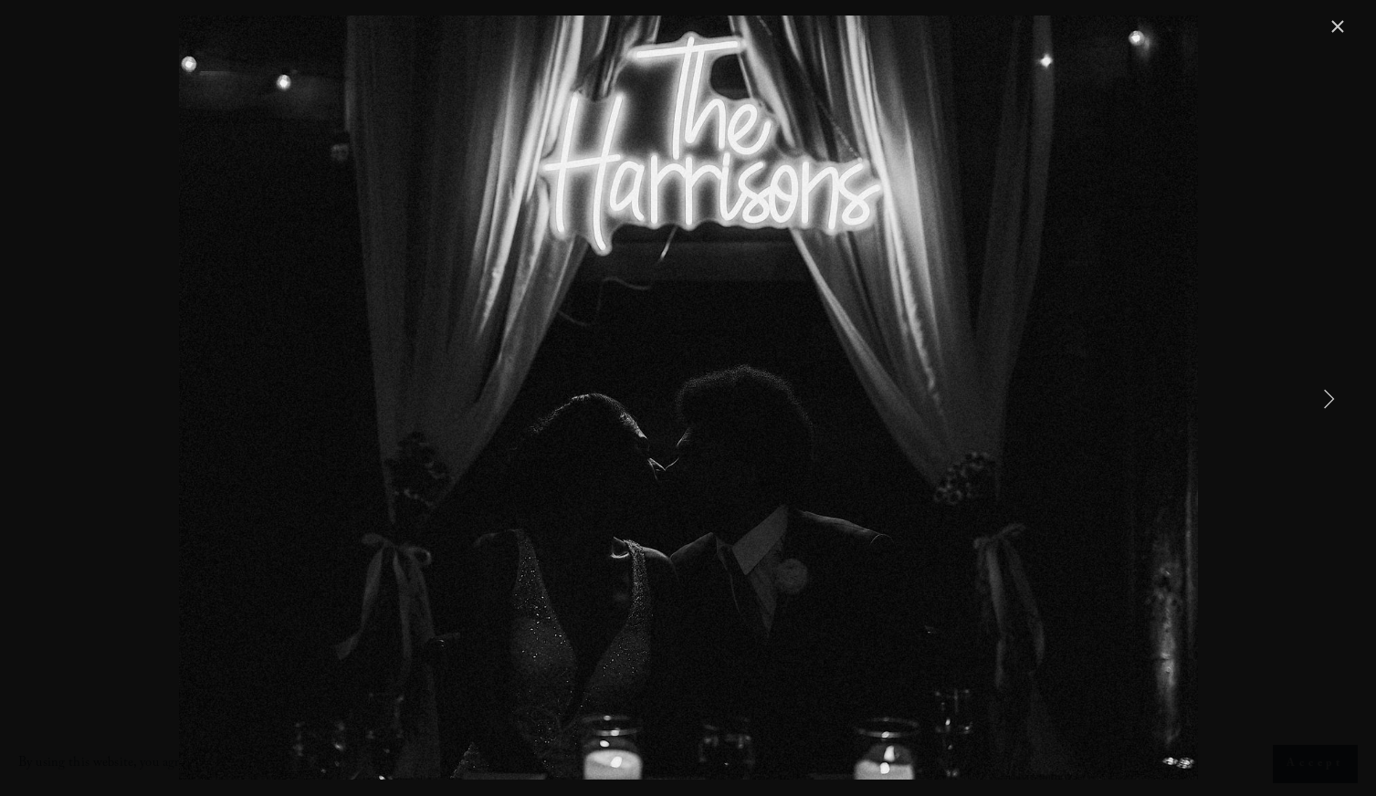
click at [1333, 405] on link "Next Item" at bounding box center [1329, 398] width 40 height 40
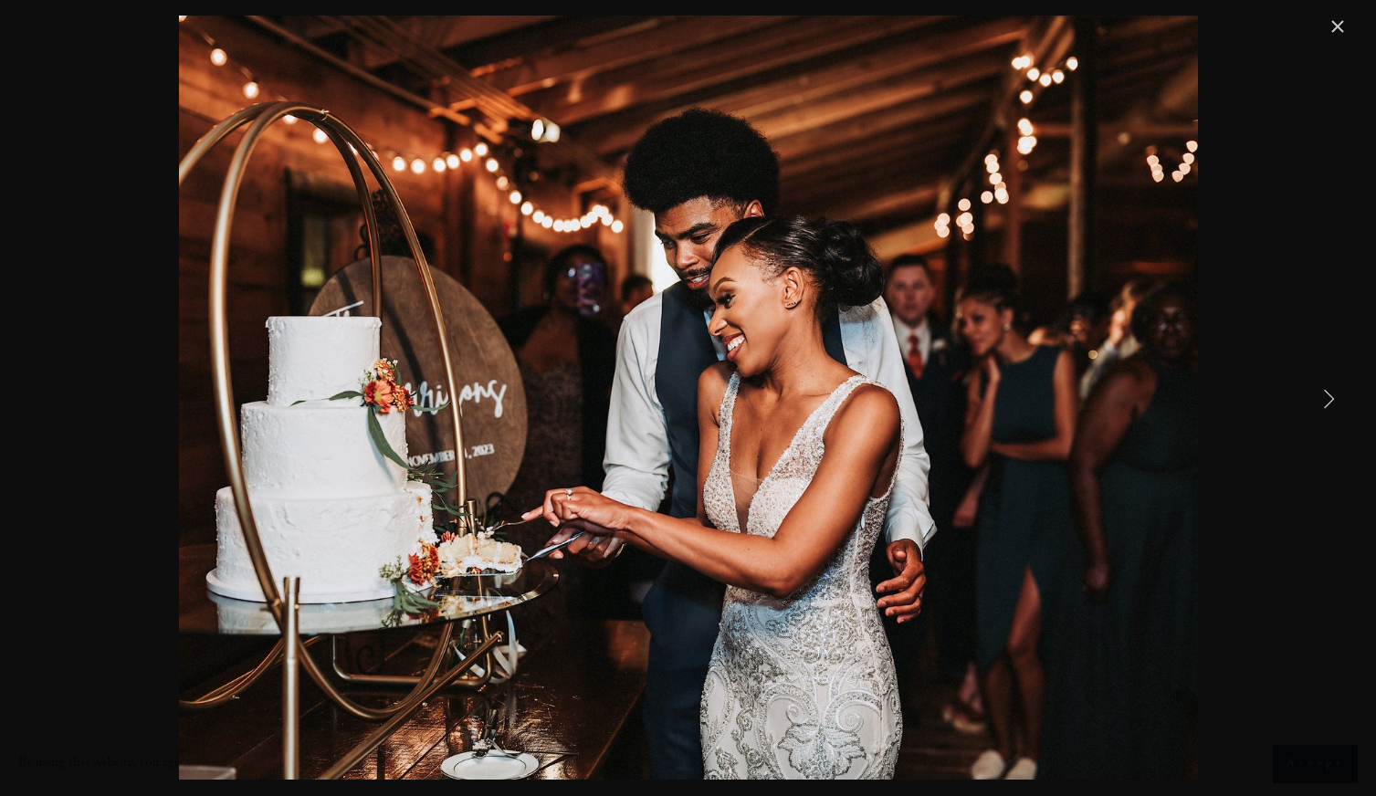
click at [1333, 405] on link "Next Item" at bounding box center [1329, 398] width 40 height 40
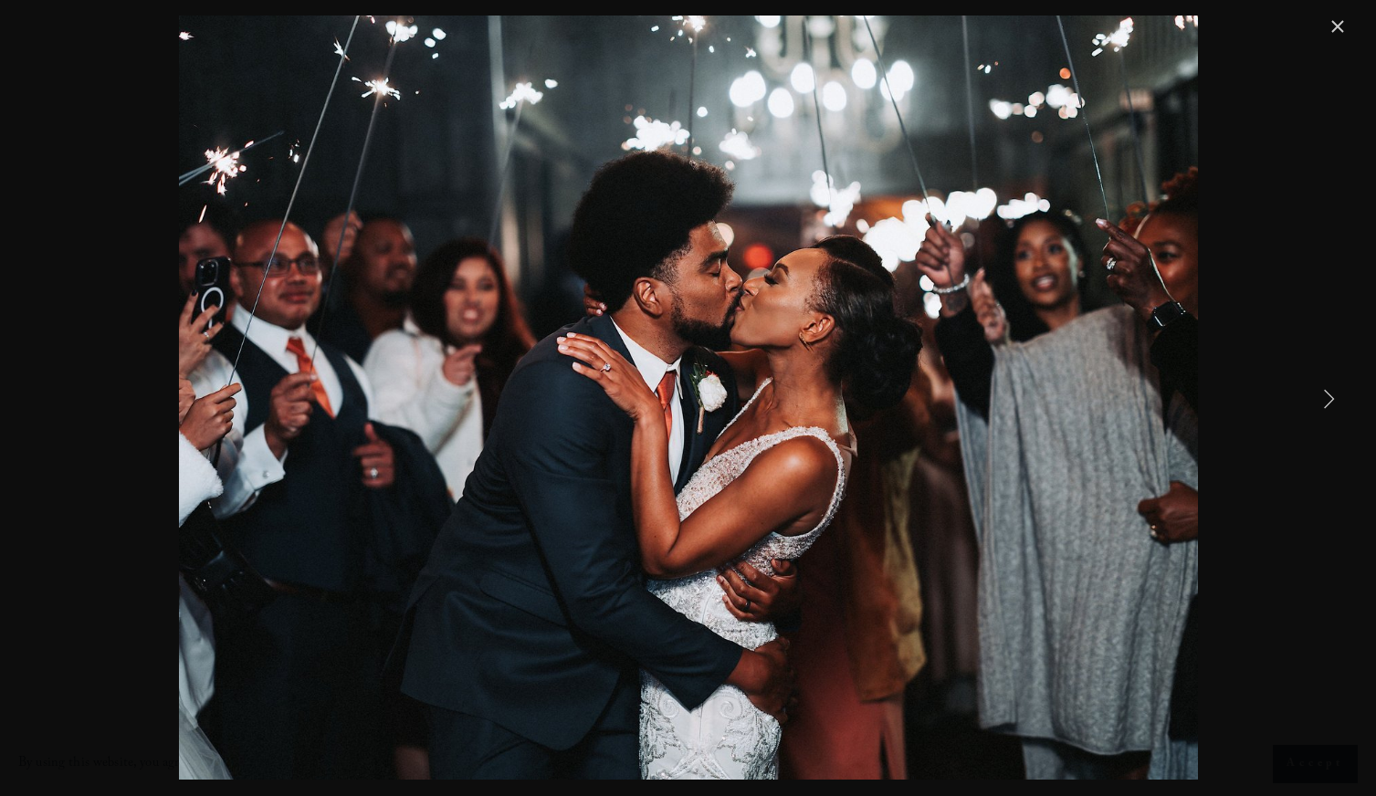
click at [1332, 404] on link "Next Item" at bounding box center [1329, 398] width 40 height 40
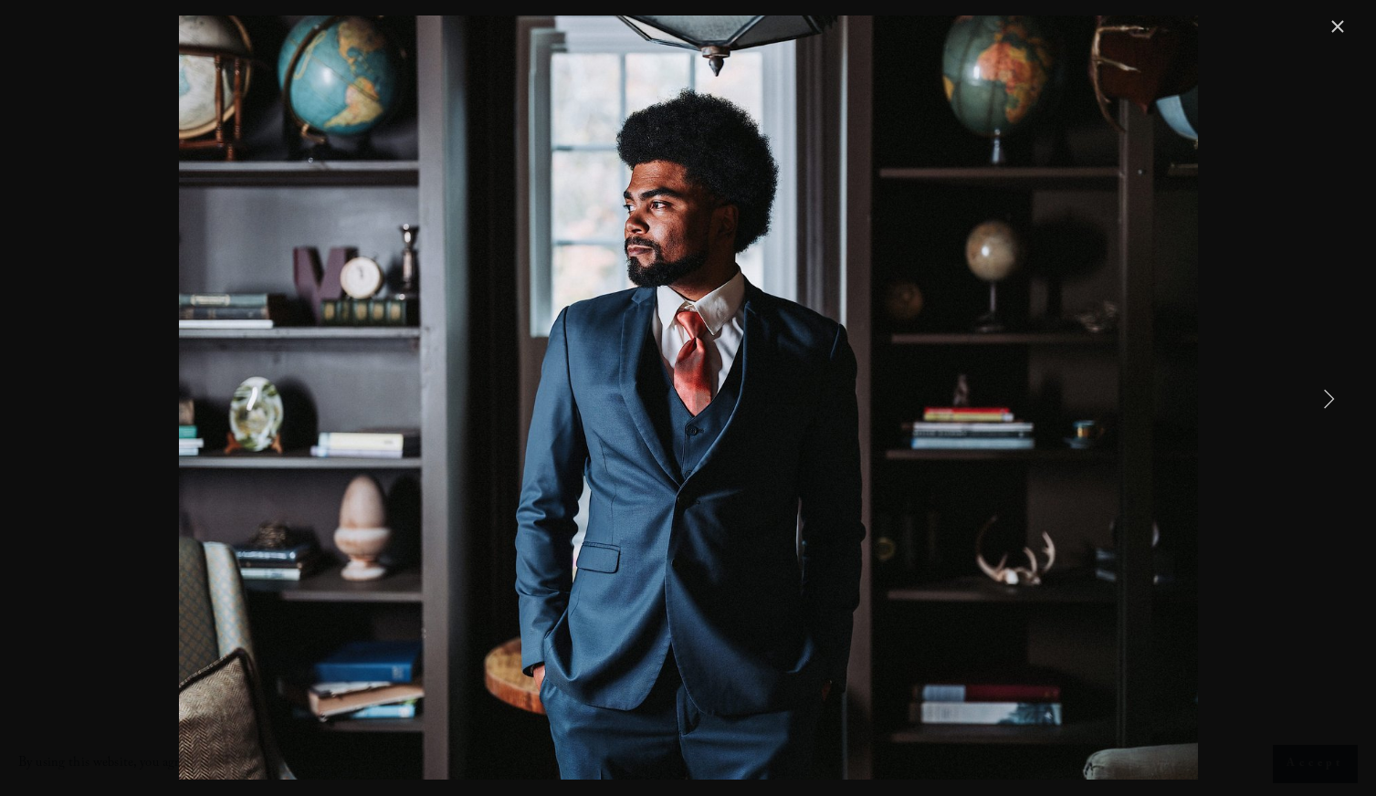
click at [1328, 23] on link "Close" at bounding box center [1338, 27] width 22 height 22
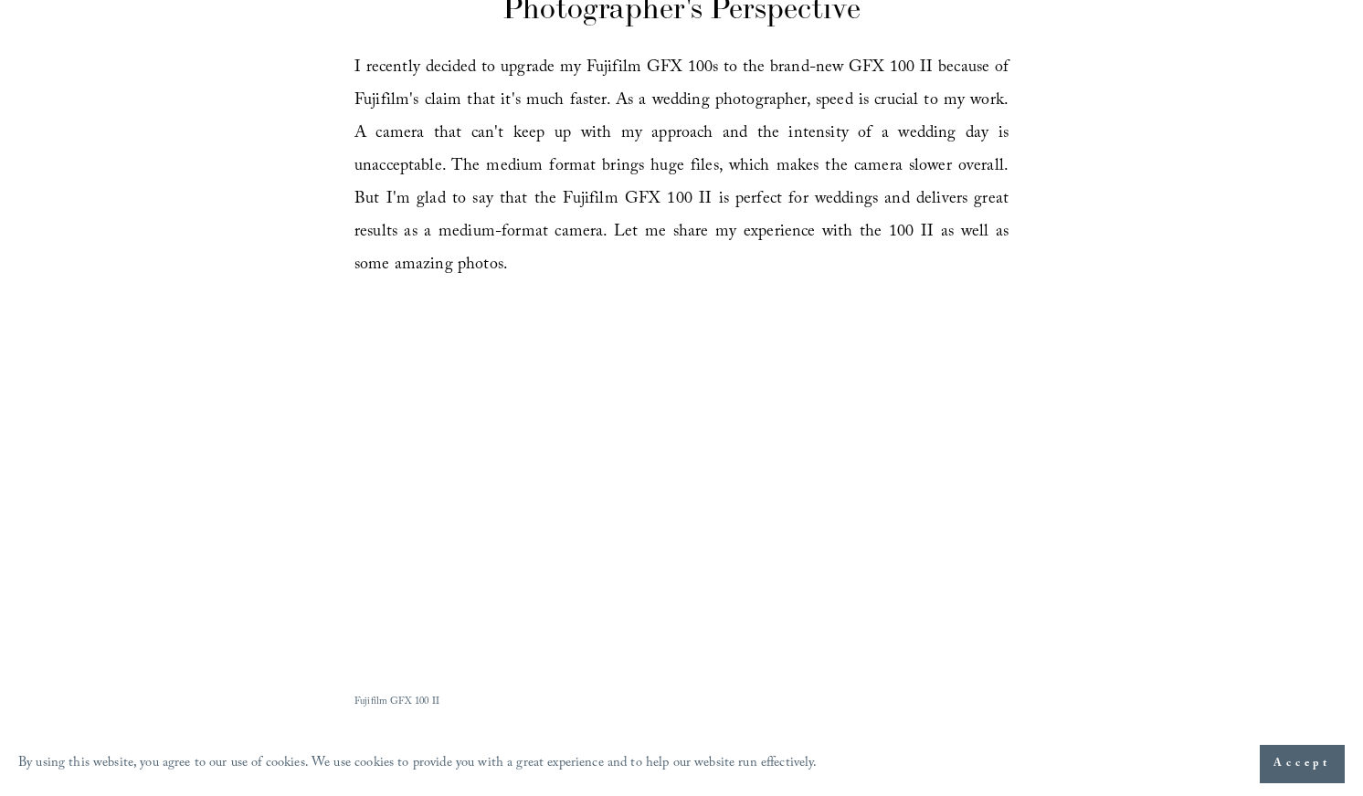
scroll to position [0, 0]
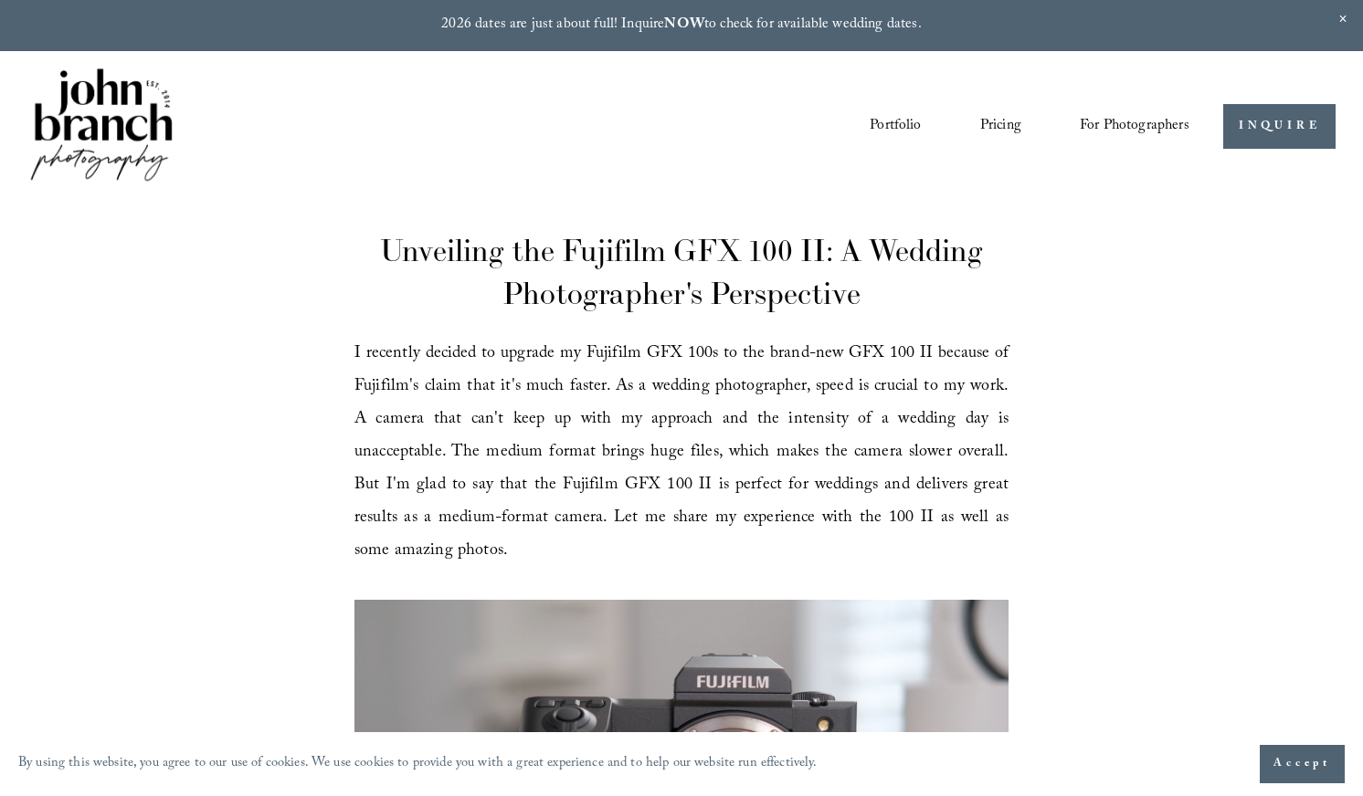
click at [132, 92] on img at bounding box center [101, 126] width 148 height 123
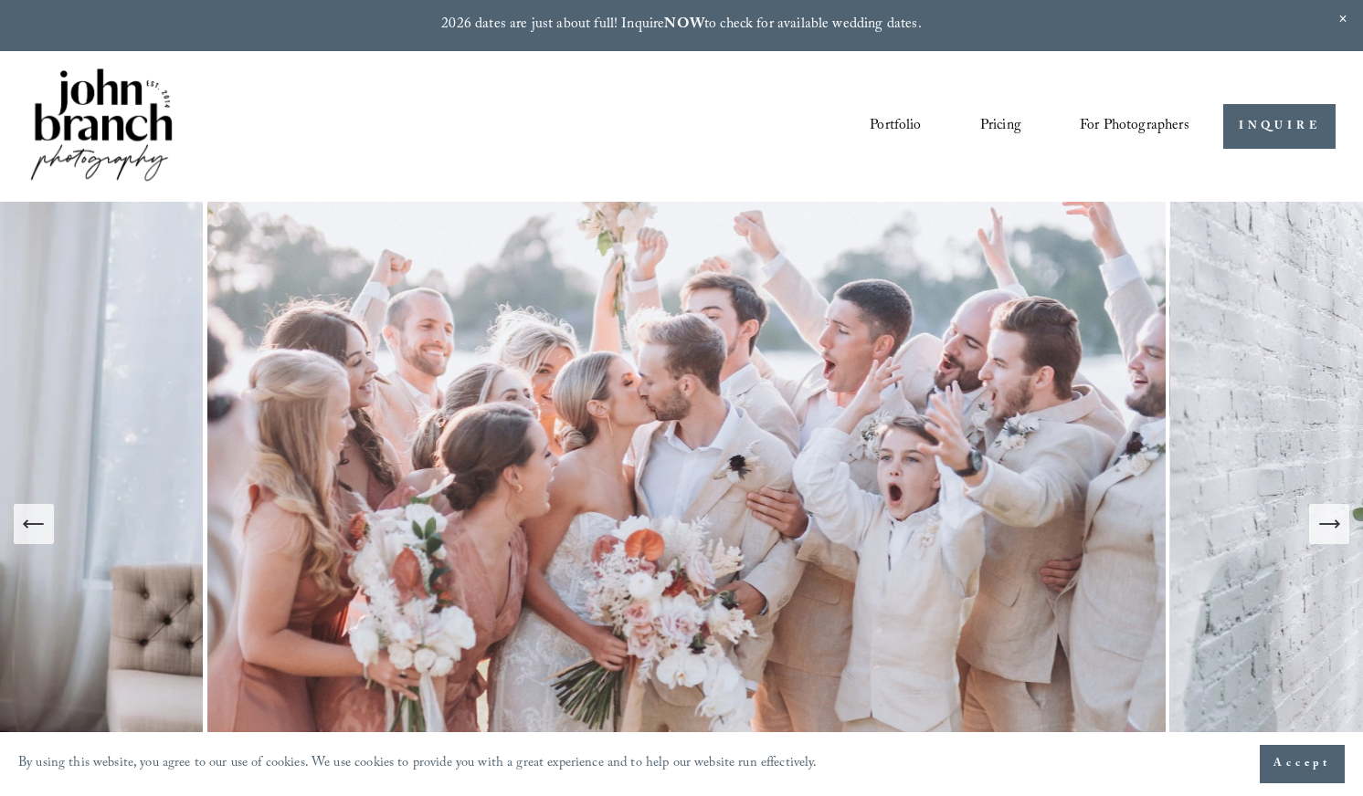
click at [891, 129] on link "Portfolio" at bounding box center [894, 125] width 51 height 31
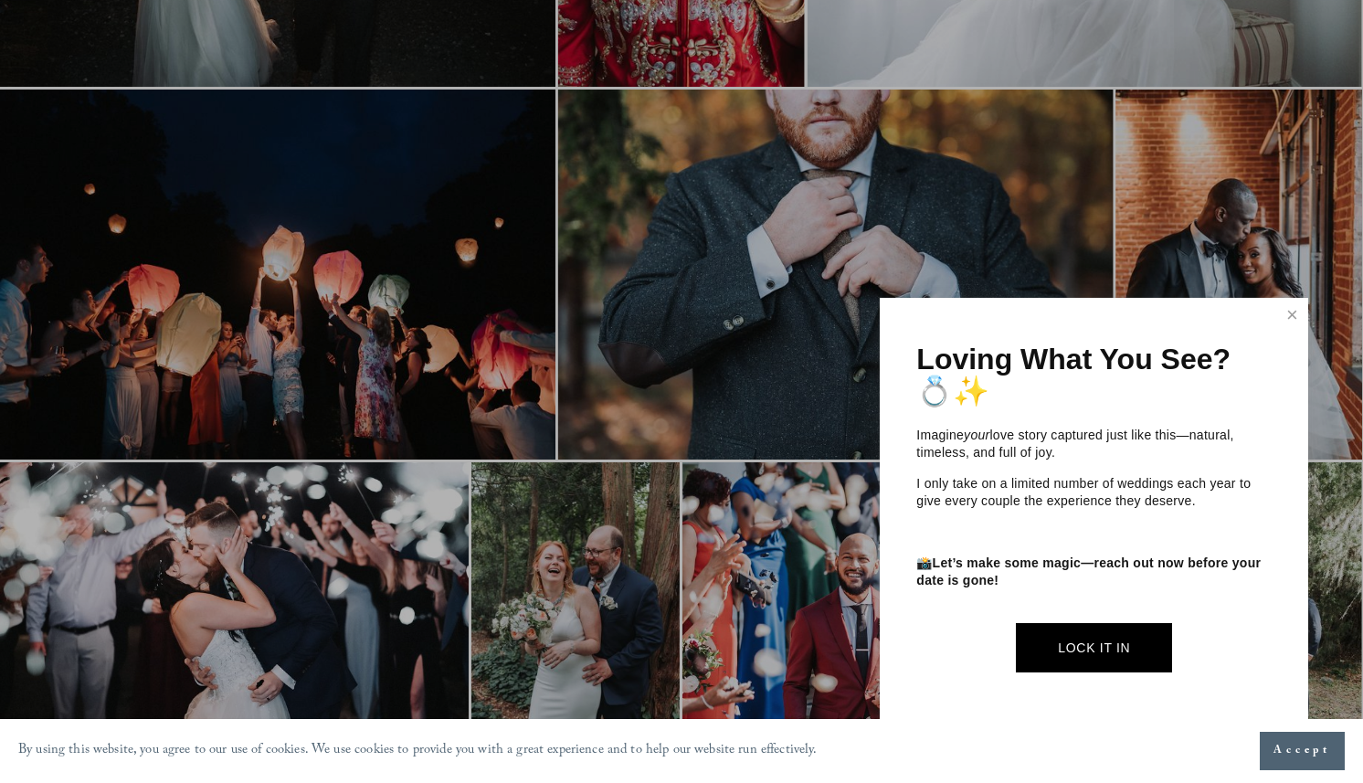
scroll to position [2922, 0]
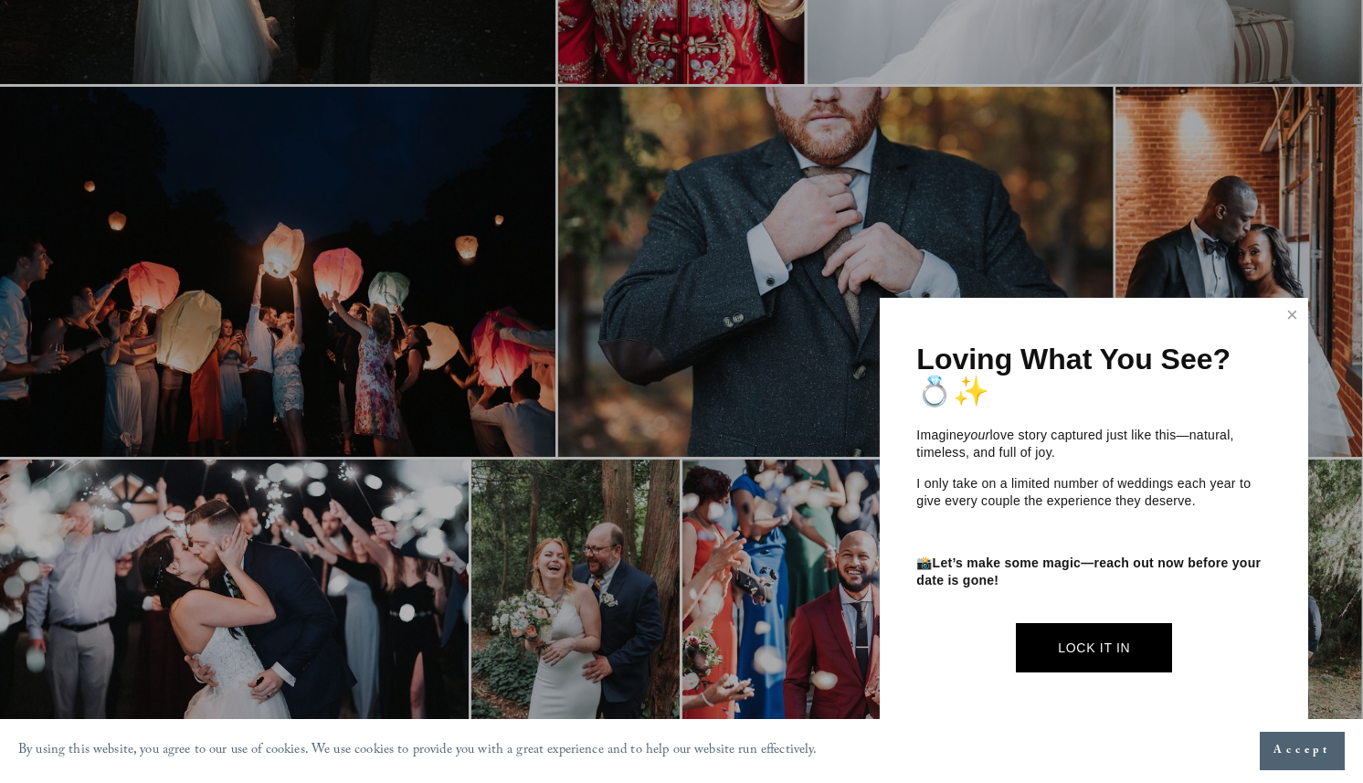
click at [1273, 316] on div "Loving What You See? 💍✨ Imagine your love story captured just like this—natural…" at bounding box center [1093, 513] width 428 height 430
click at [1288, 313] on link "Close" at bounding box center [1291, 314] width 27 height 29
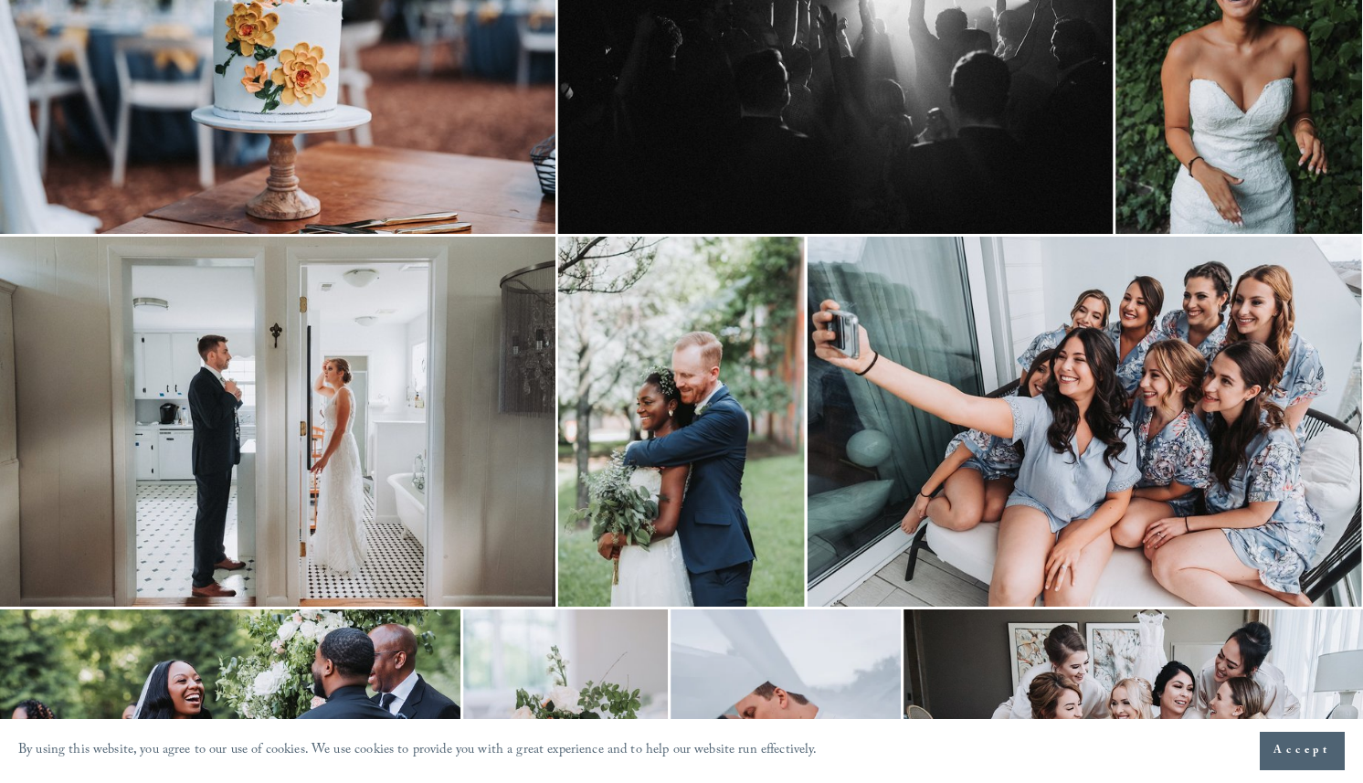
scroll to position [0, 0]
